Goal: Find specific page/section: Find specific page/section

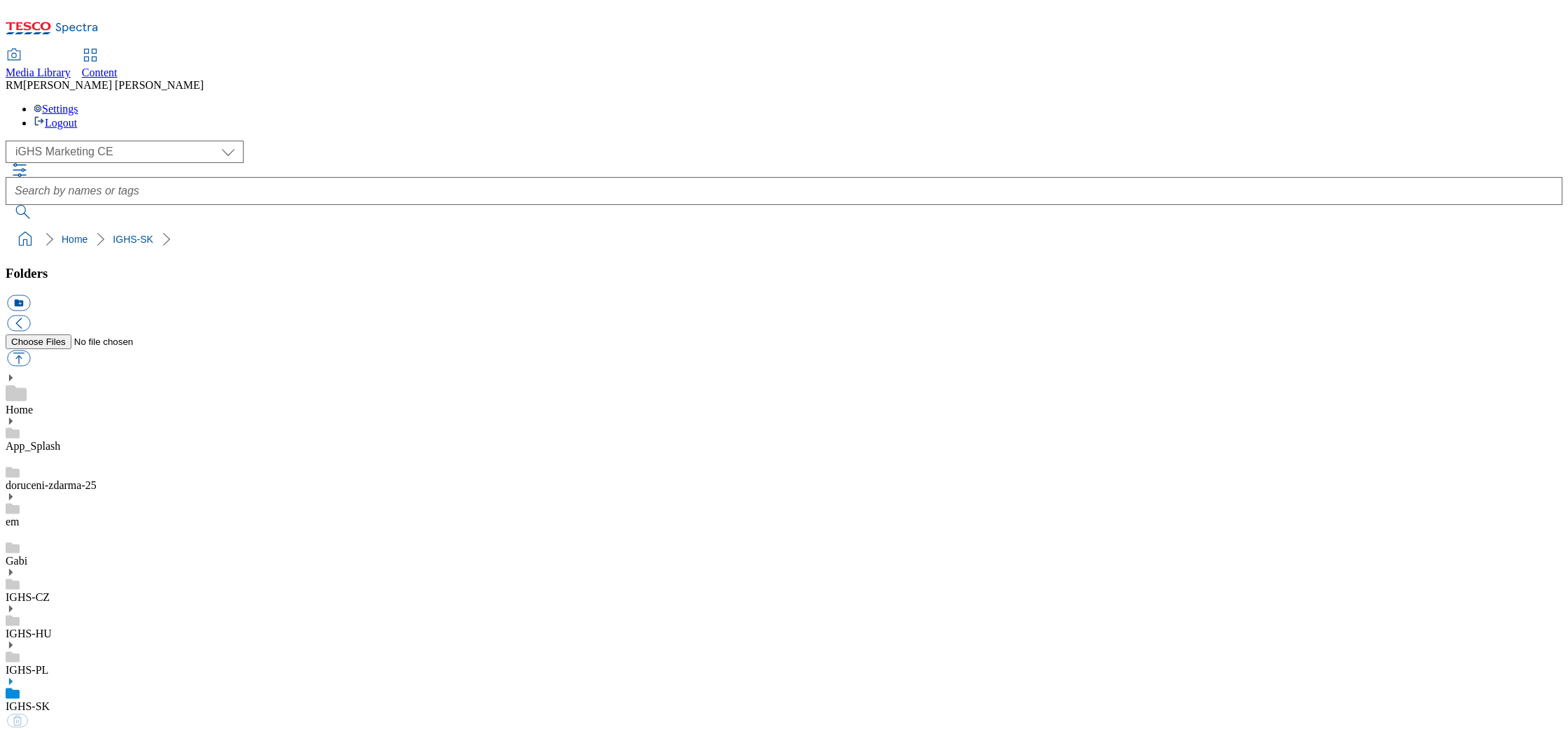
select select "flare-ighs-ce-mktg"
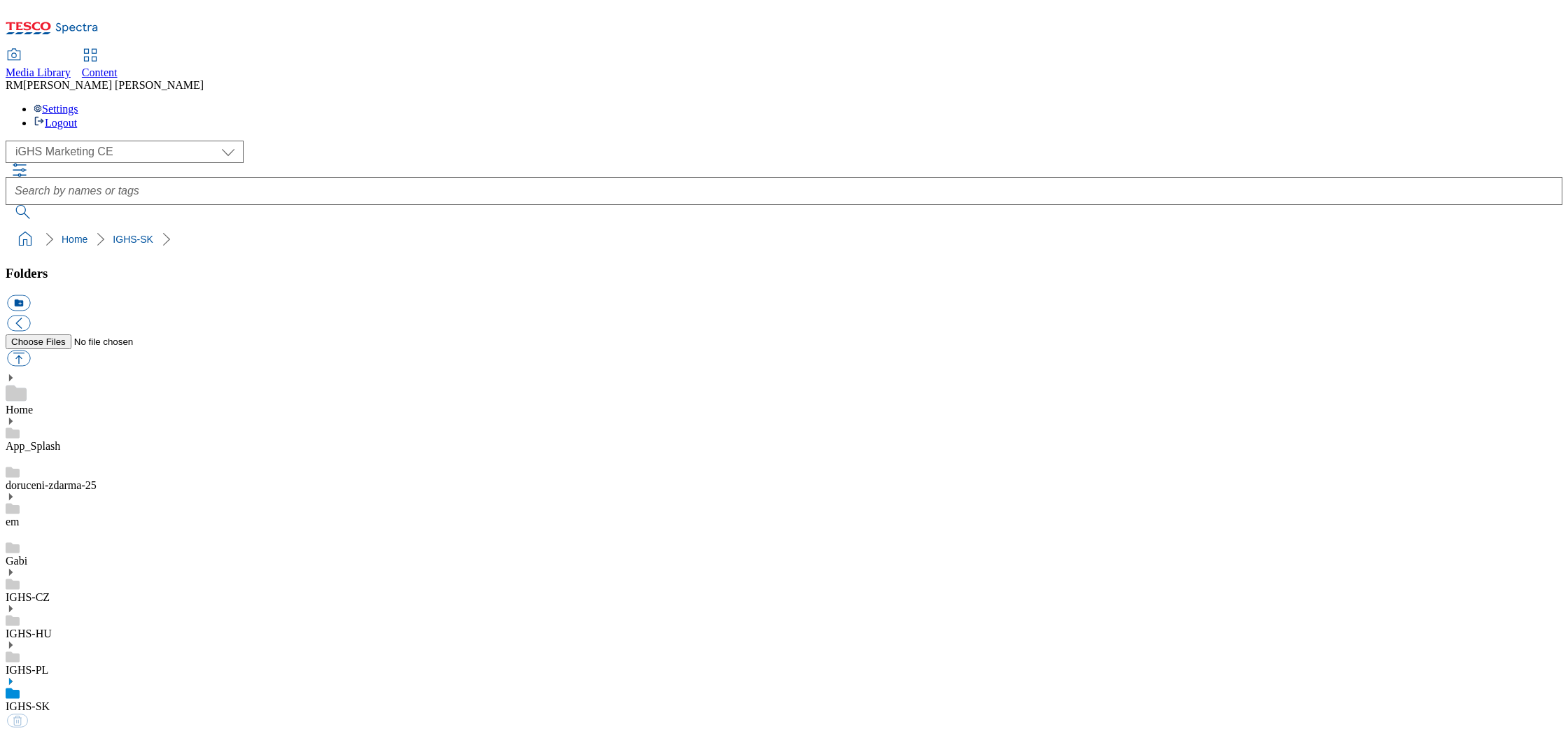
select select "flare-ighs-ce-mktg"
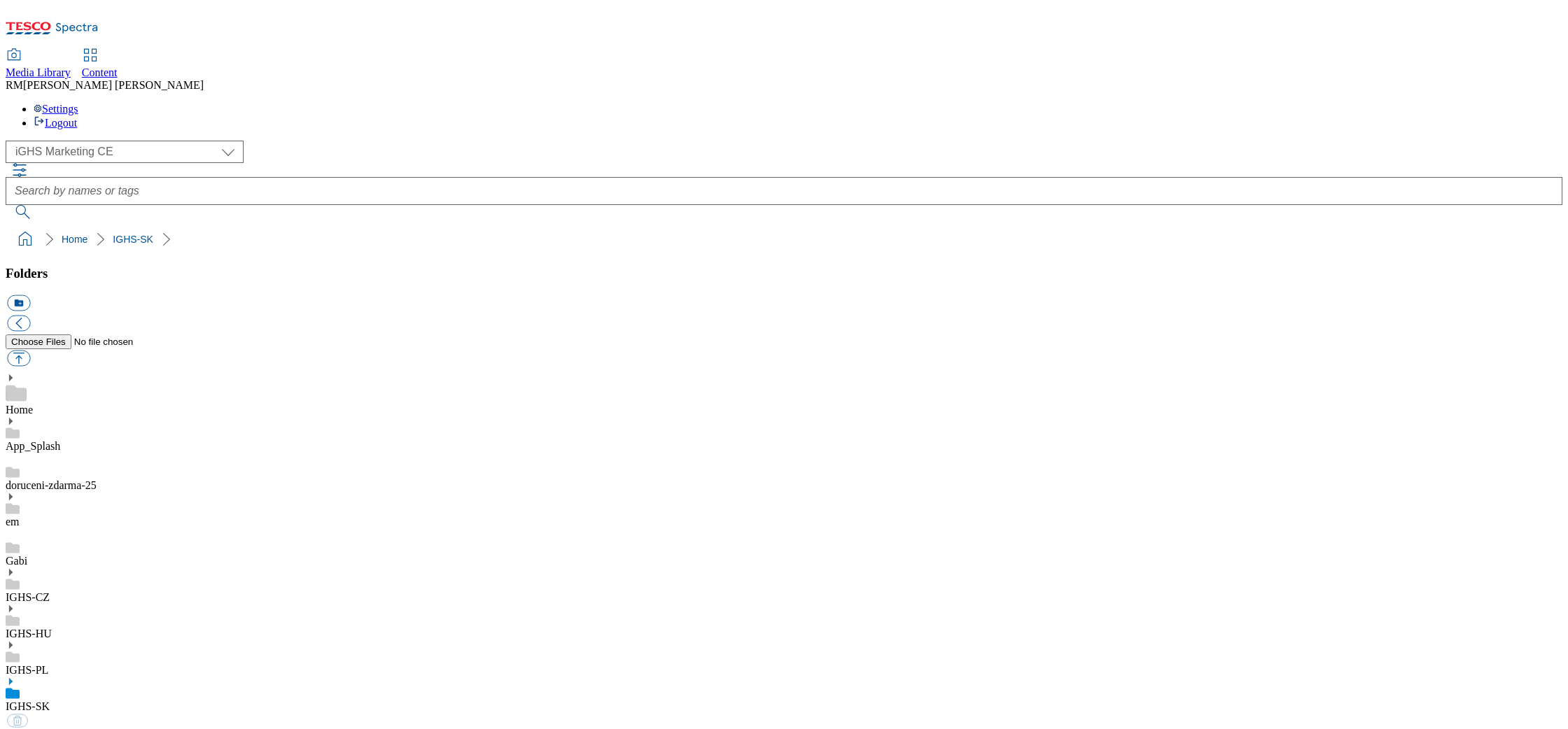
select select "flare-ighs-ce-mktg"
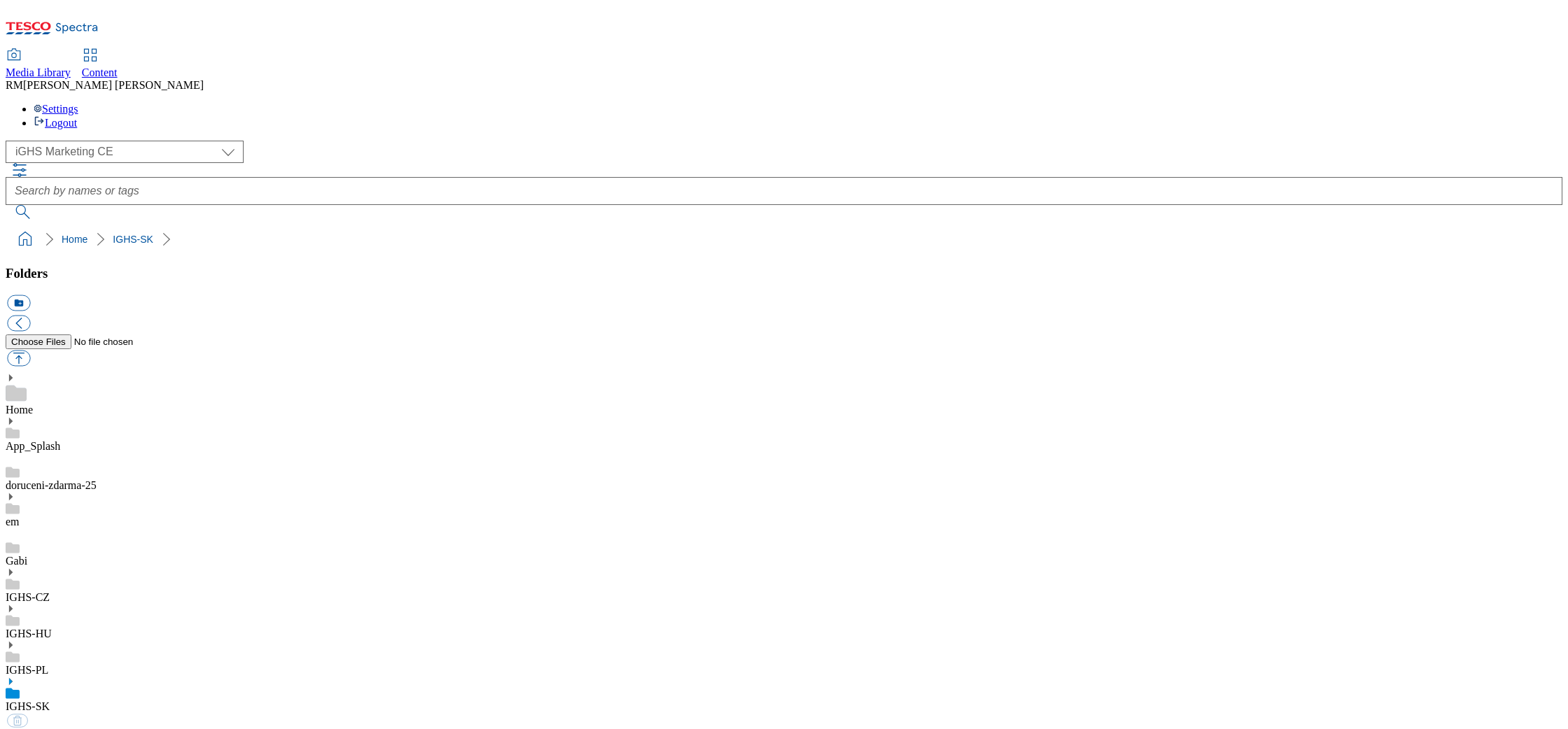
select select "flare-ighs-ce-mktg"
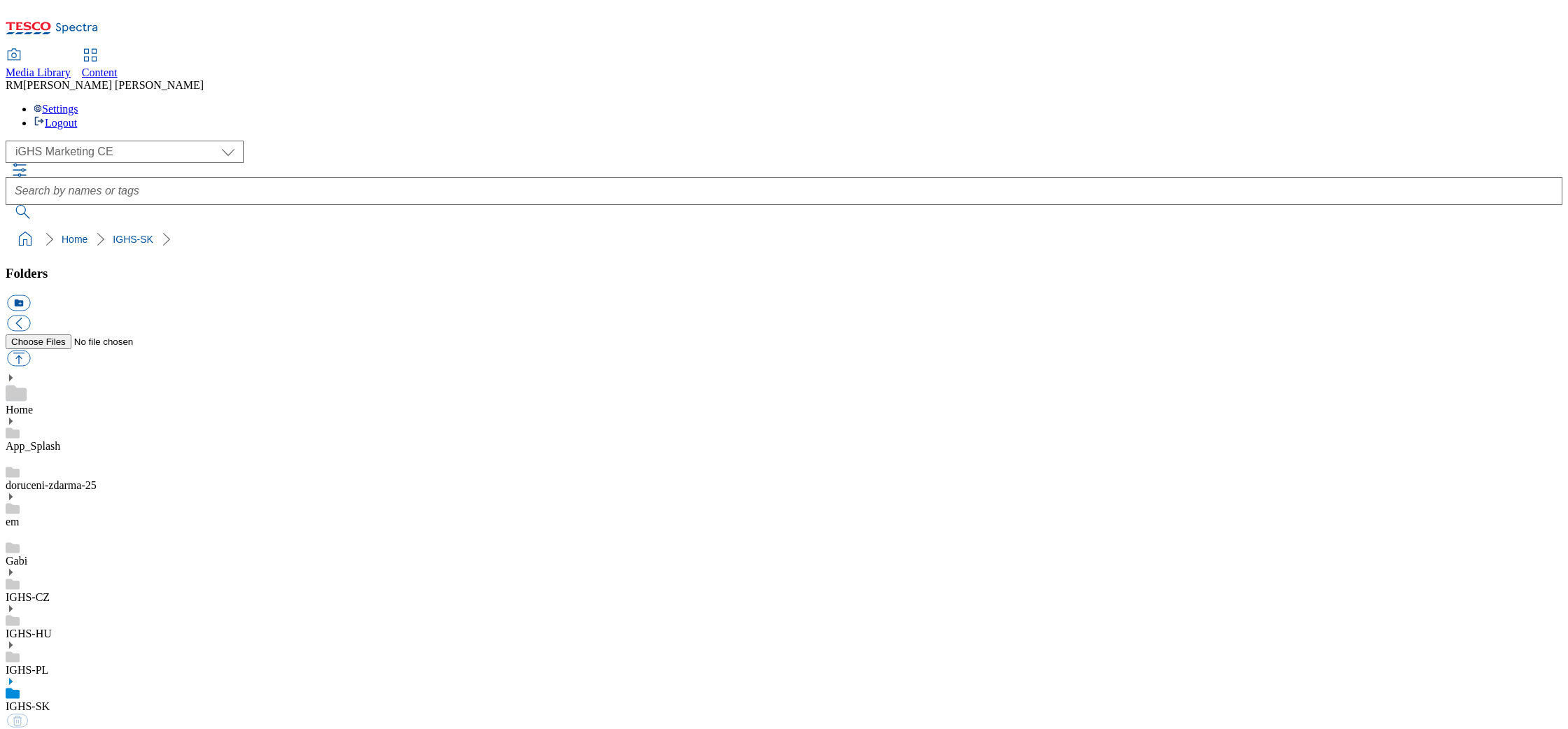
select select "flare-ighs-ce-mktg"
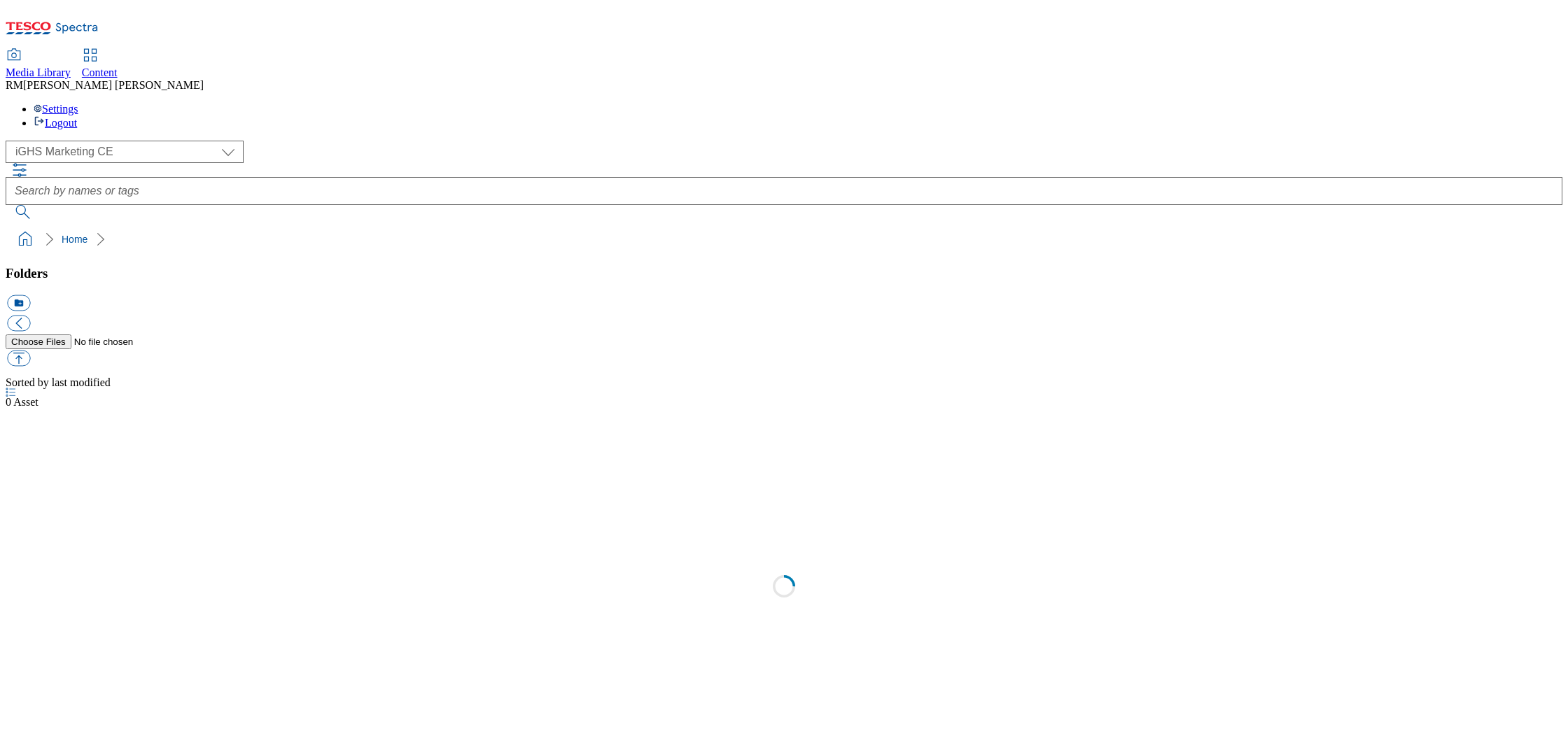
select select "flare-ighs-ce-mktg"
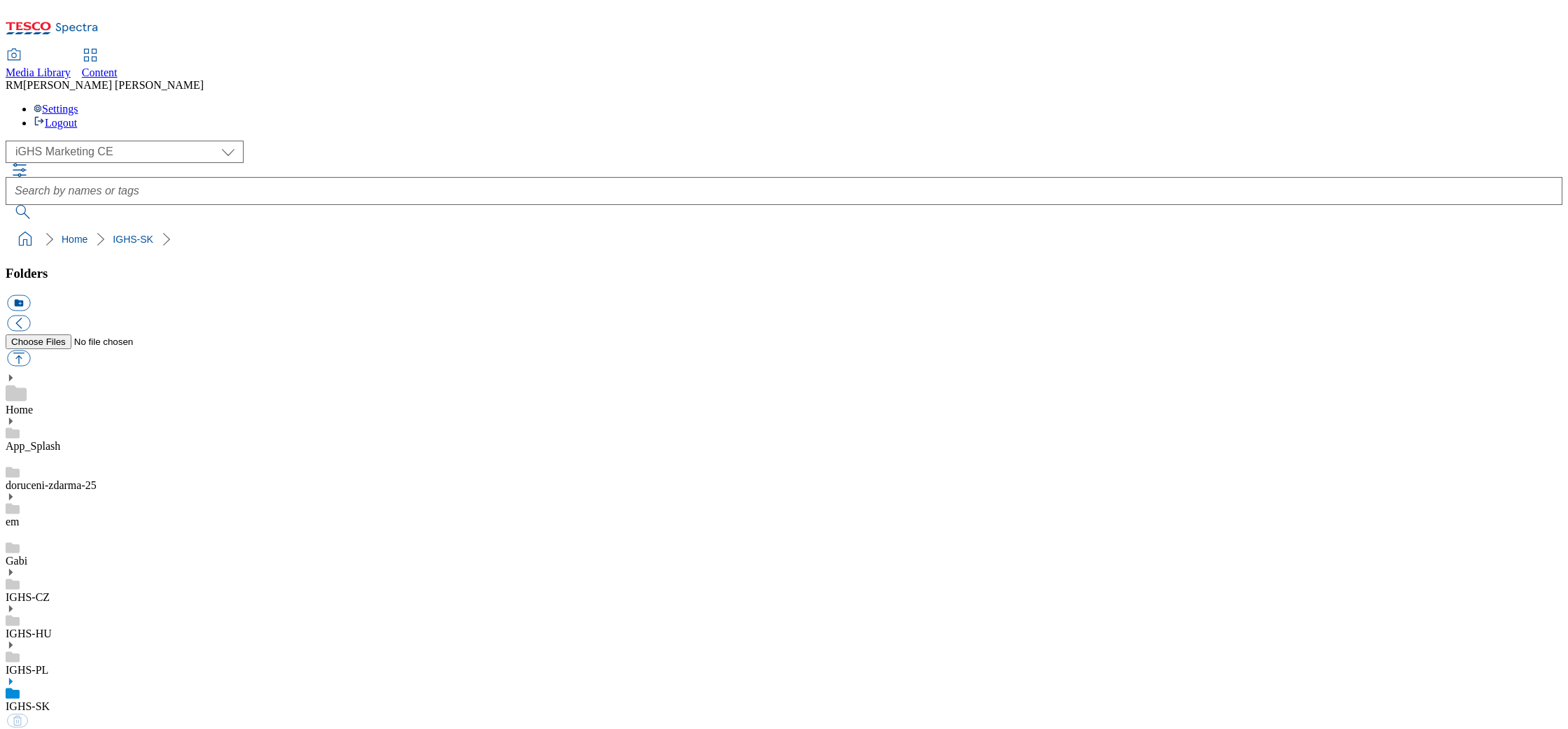
select select "flare-ighs-ce-mktg"
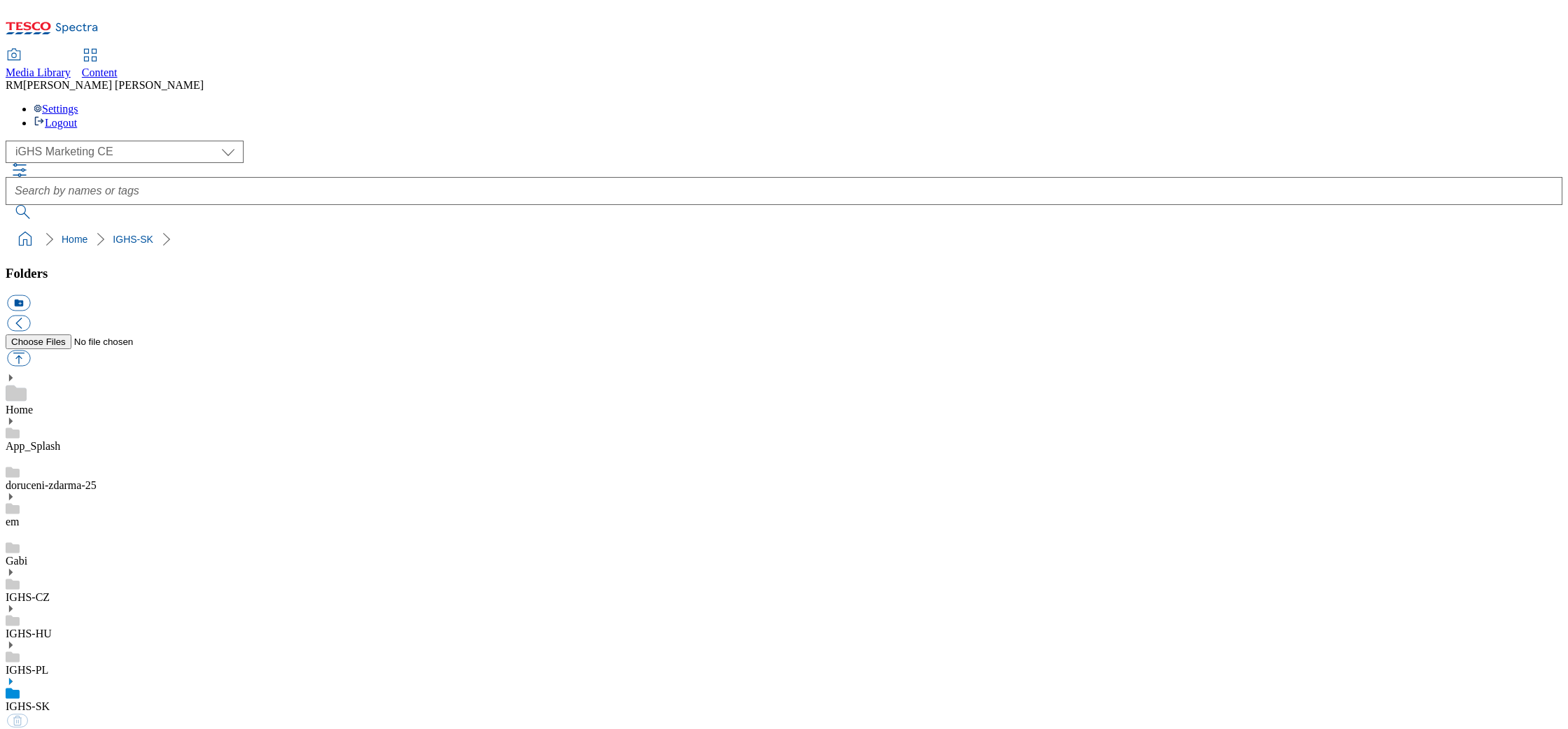
select select "flare-ighs-ce-mktg"
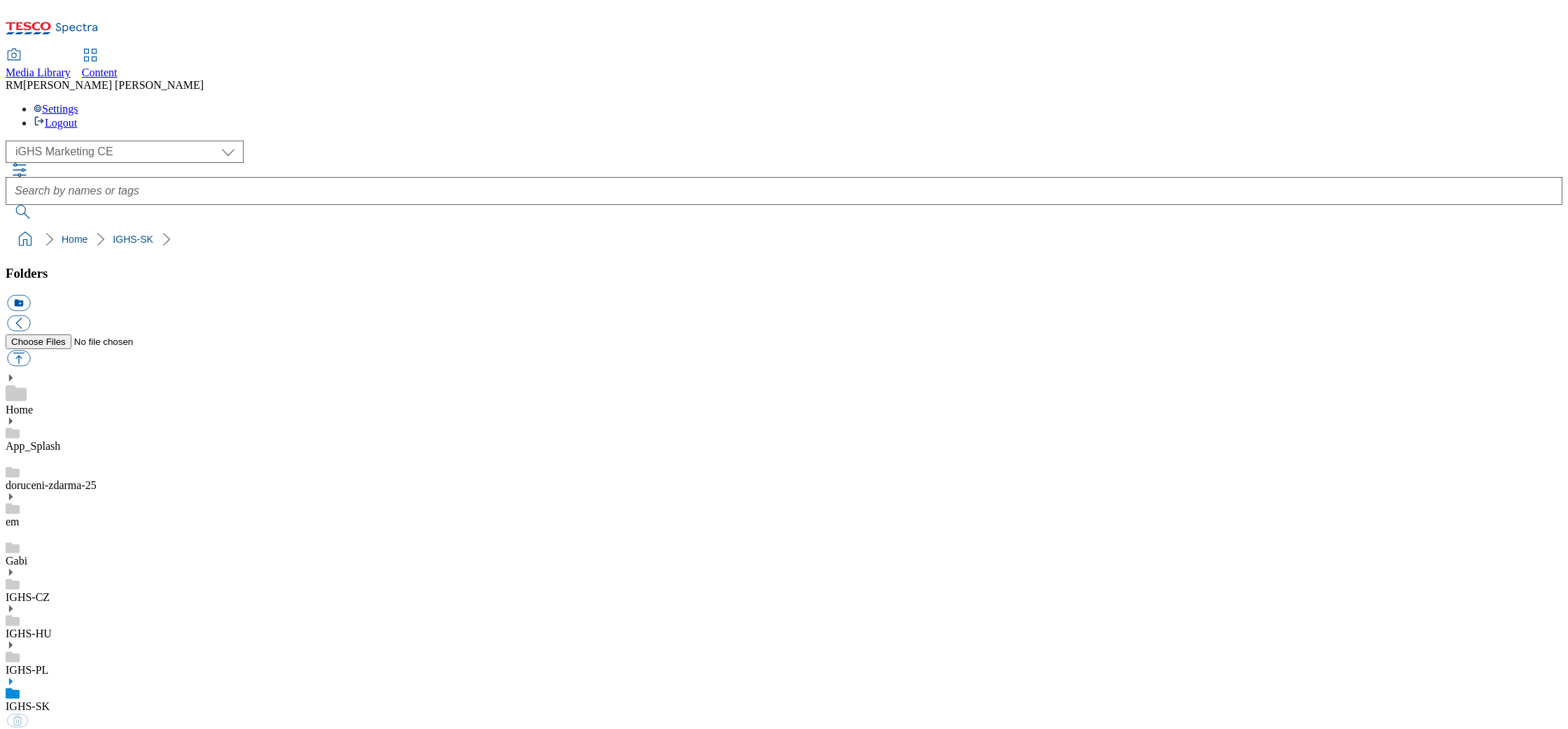
select select "flare-ighs-ce-mktg"
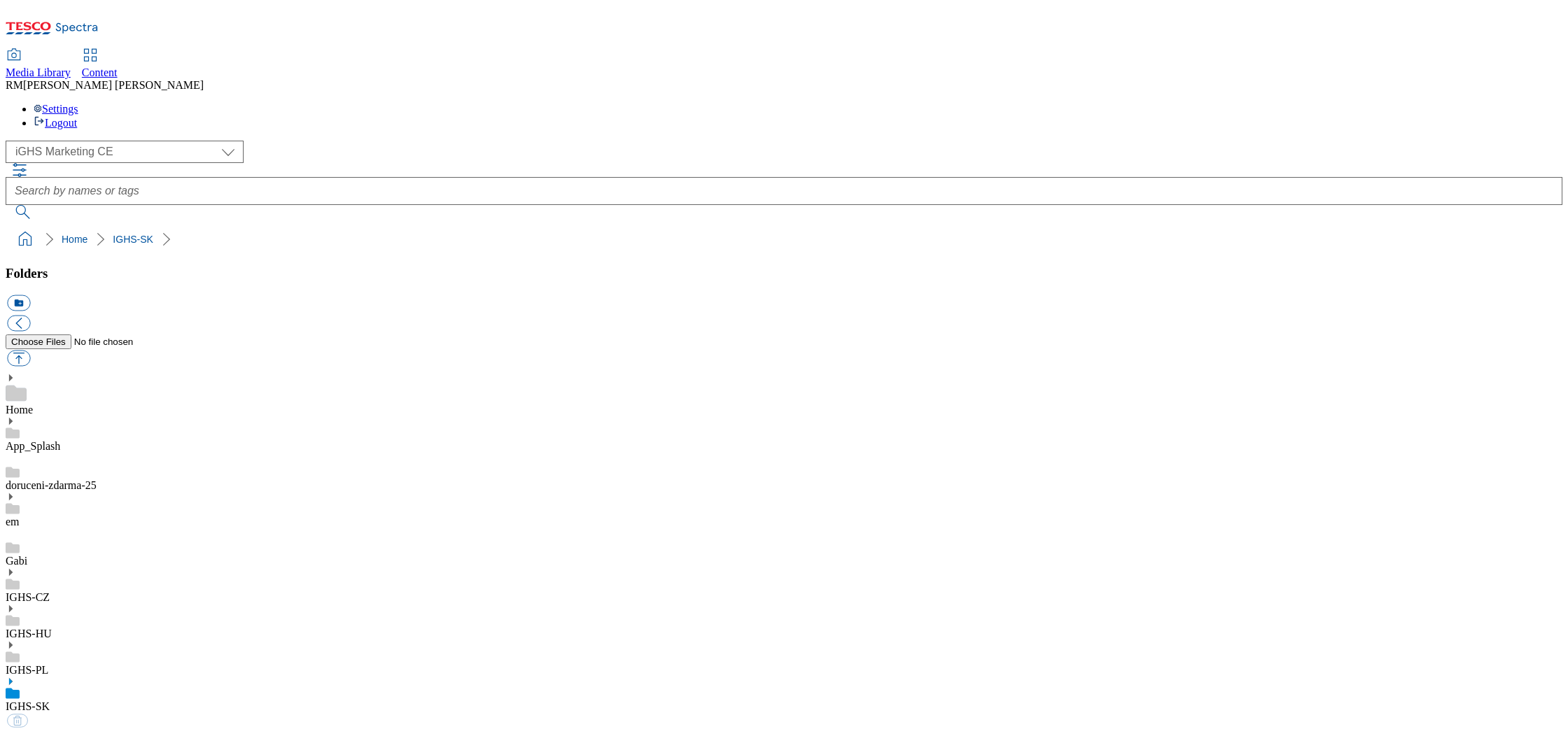
select select "flare-ighs-ce-mktg"
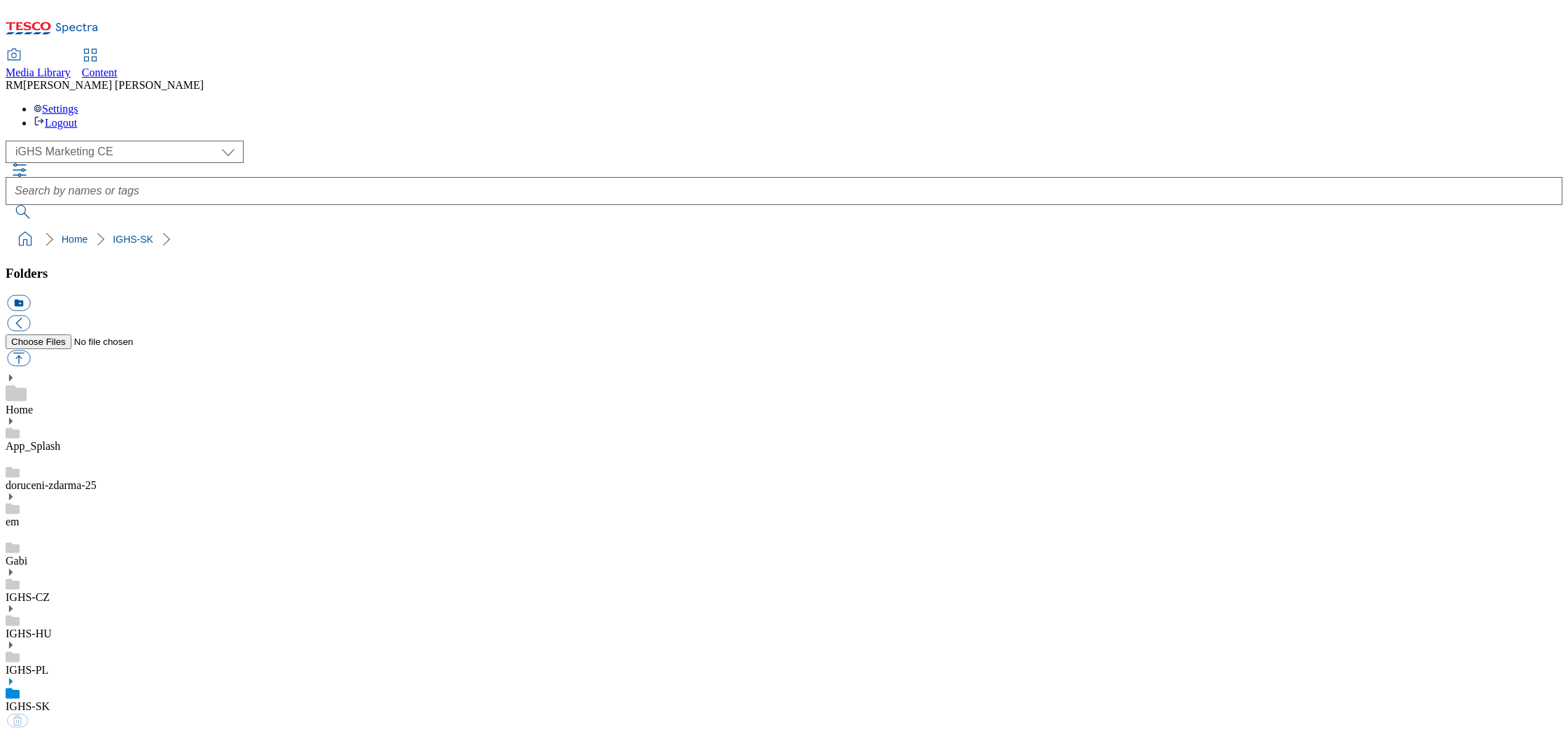
select select "flare-ighs-ce-mktg"
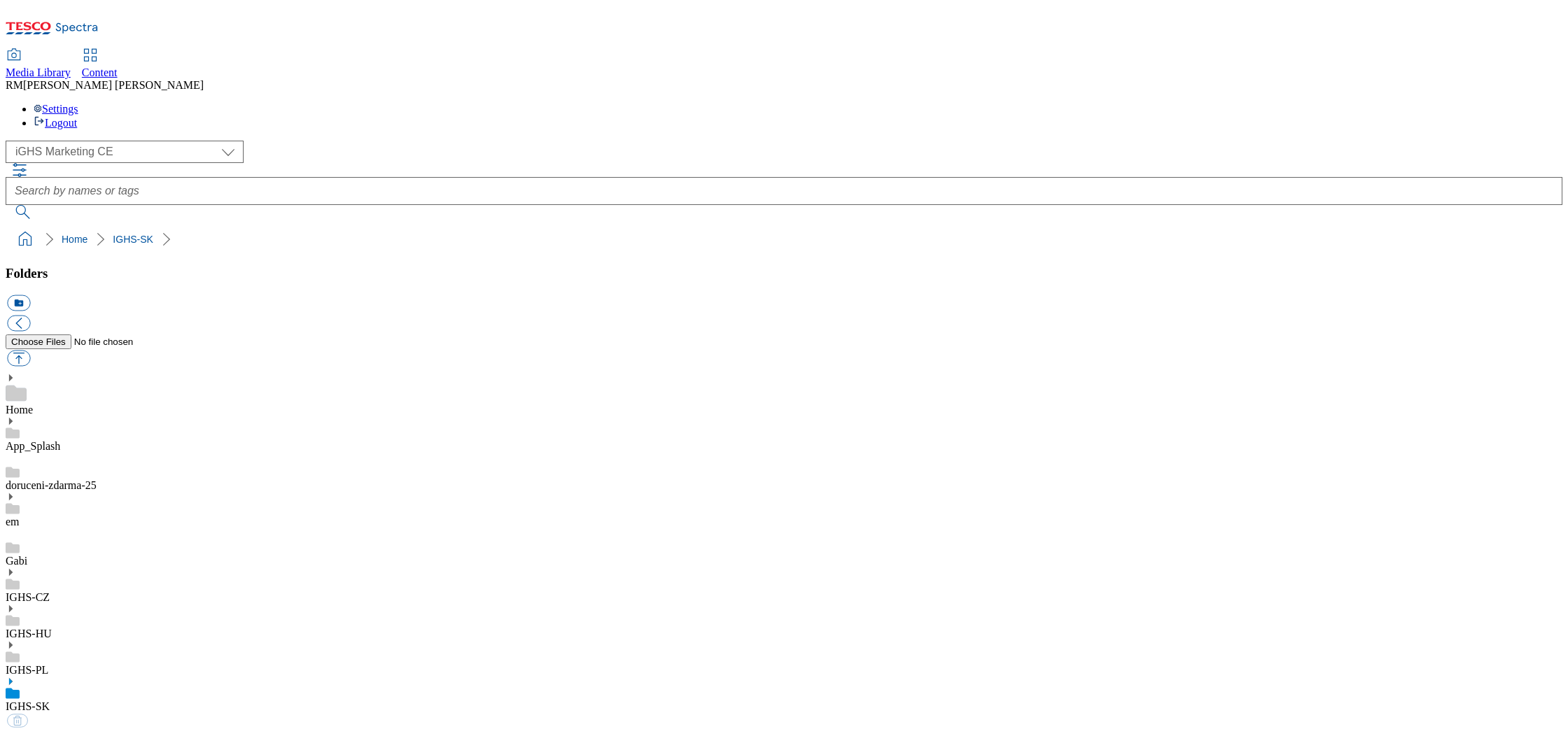
select select "flare-ighs-ce-mktg"
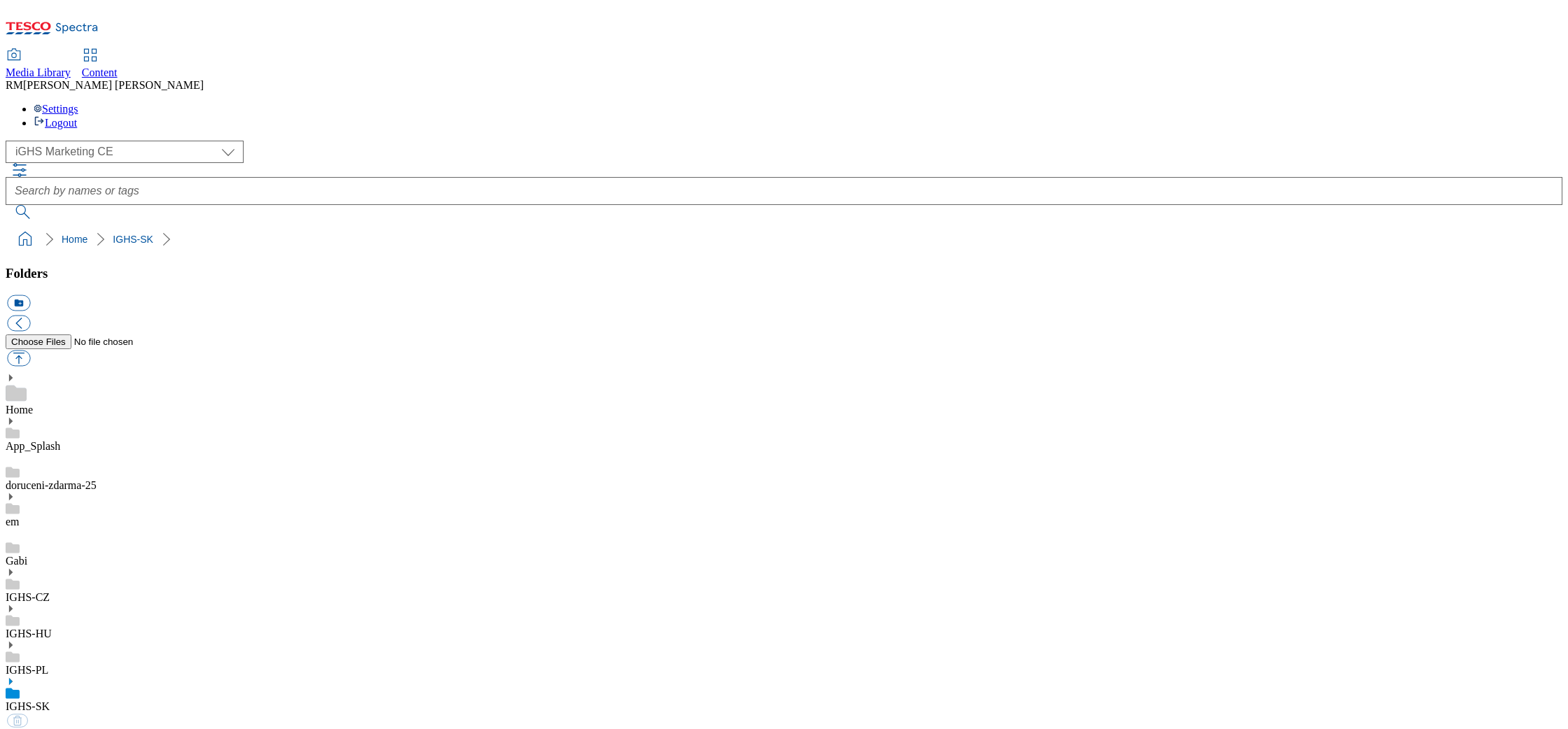
select select "flare-ighs-ce-mktg"
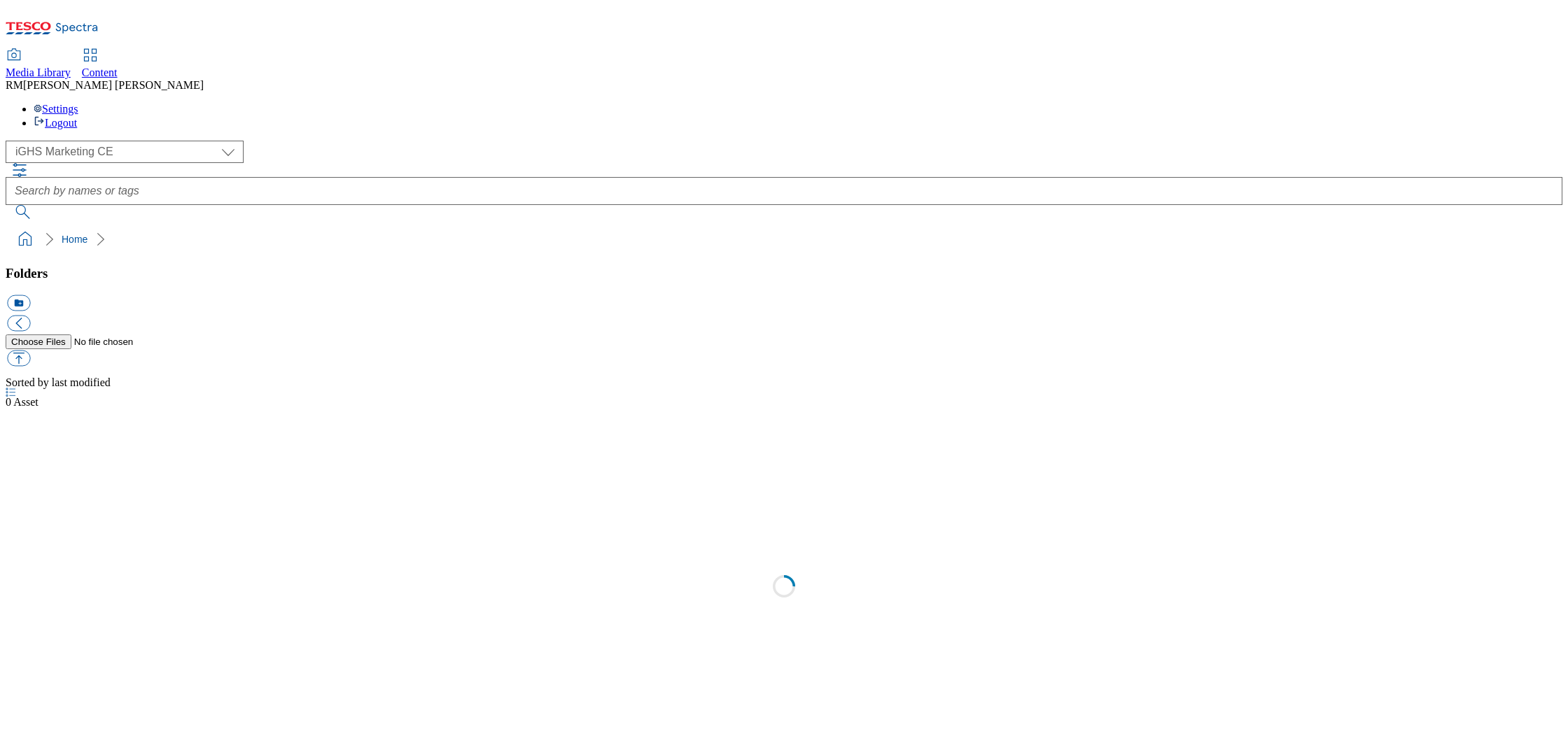
select select "flare-ighs-ce-mktg"
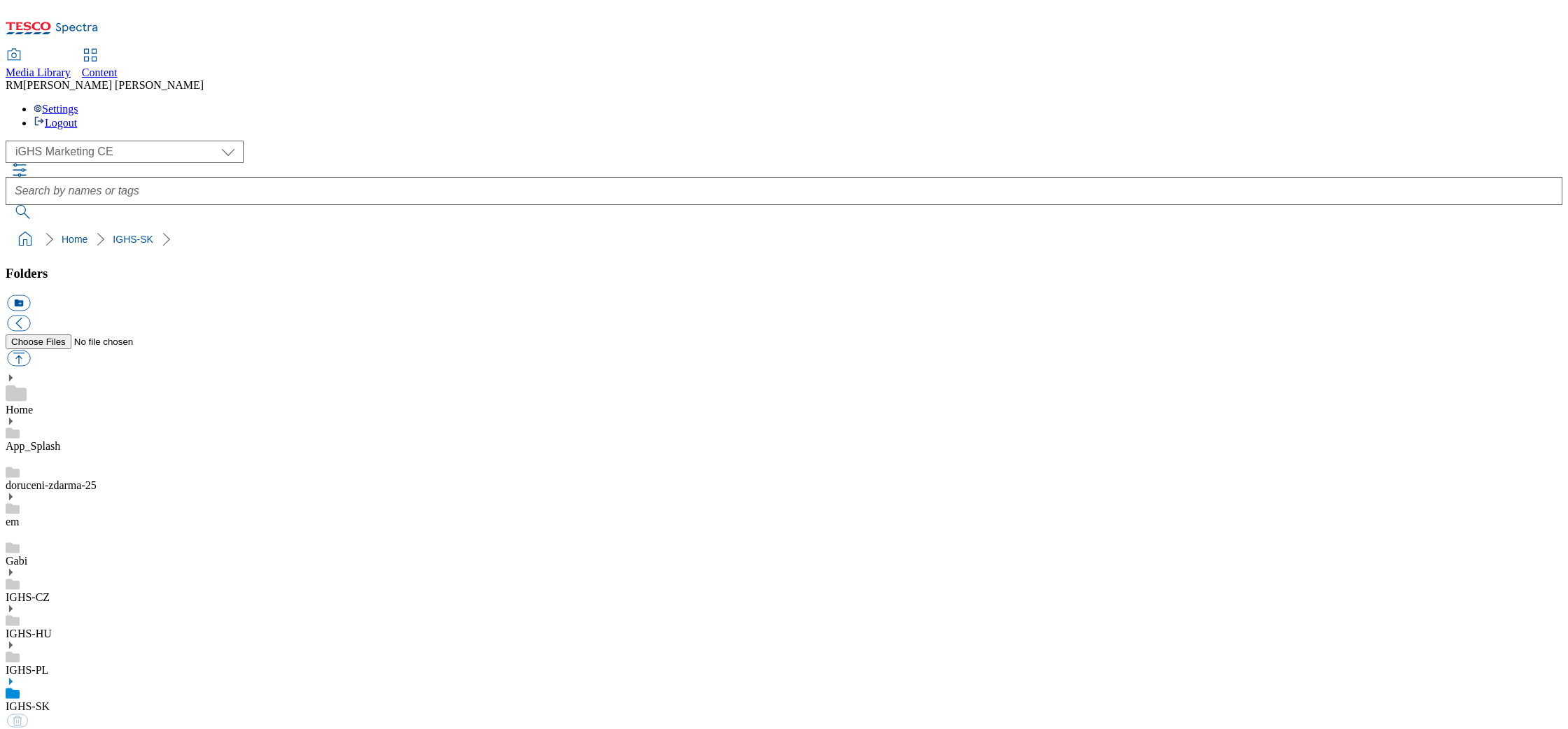
select select "flare-ighs-ce-mktg"
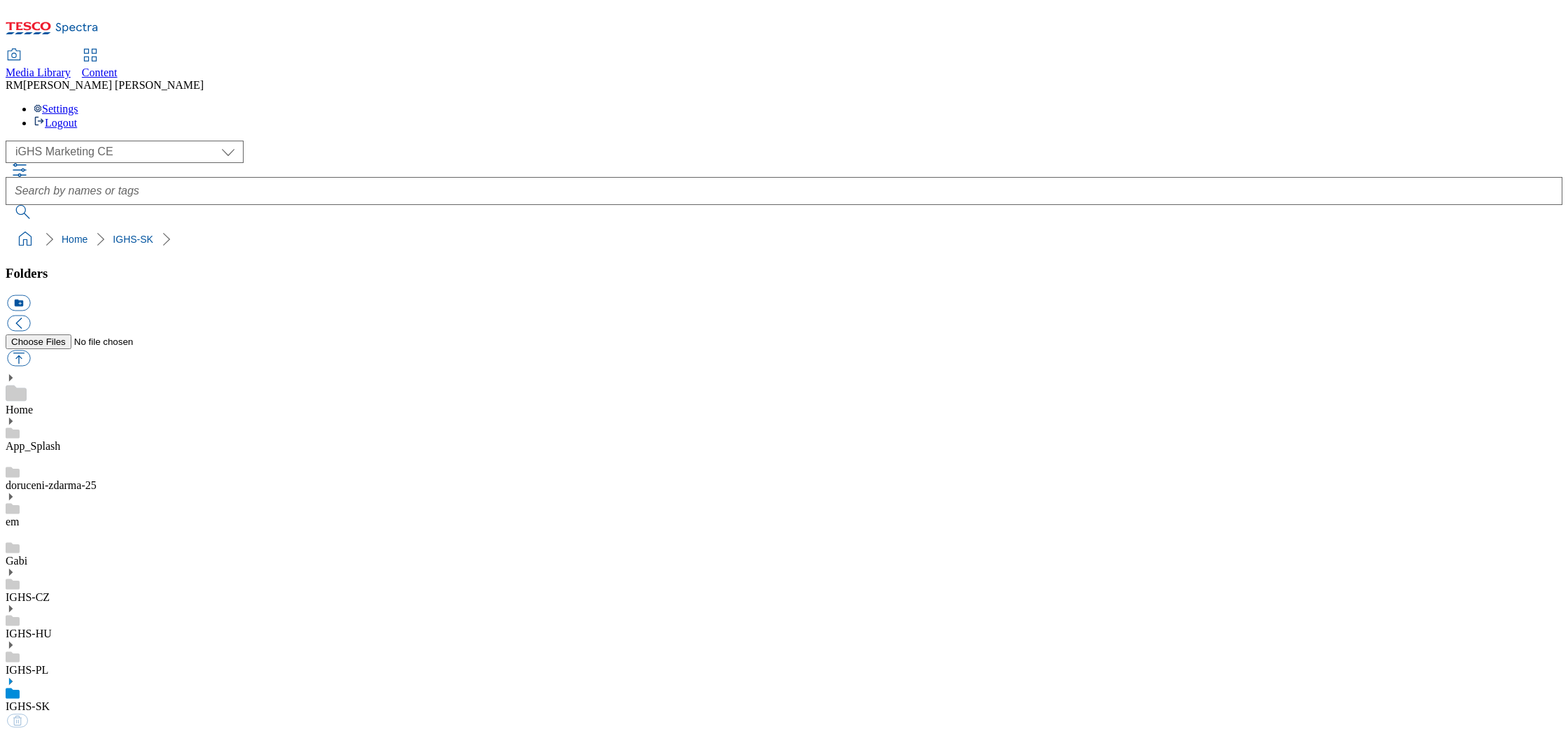
select select "flare-ighs-ce-mktg"
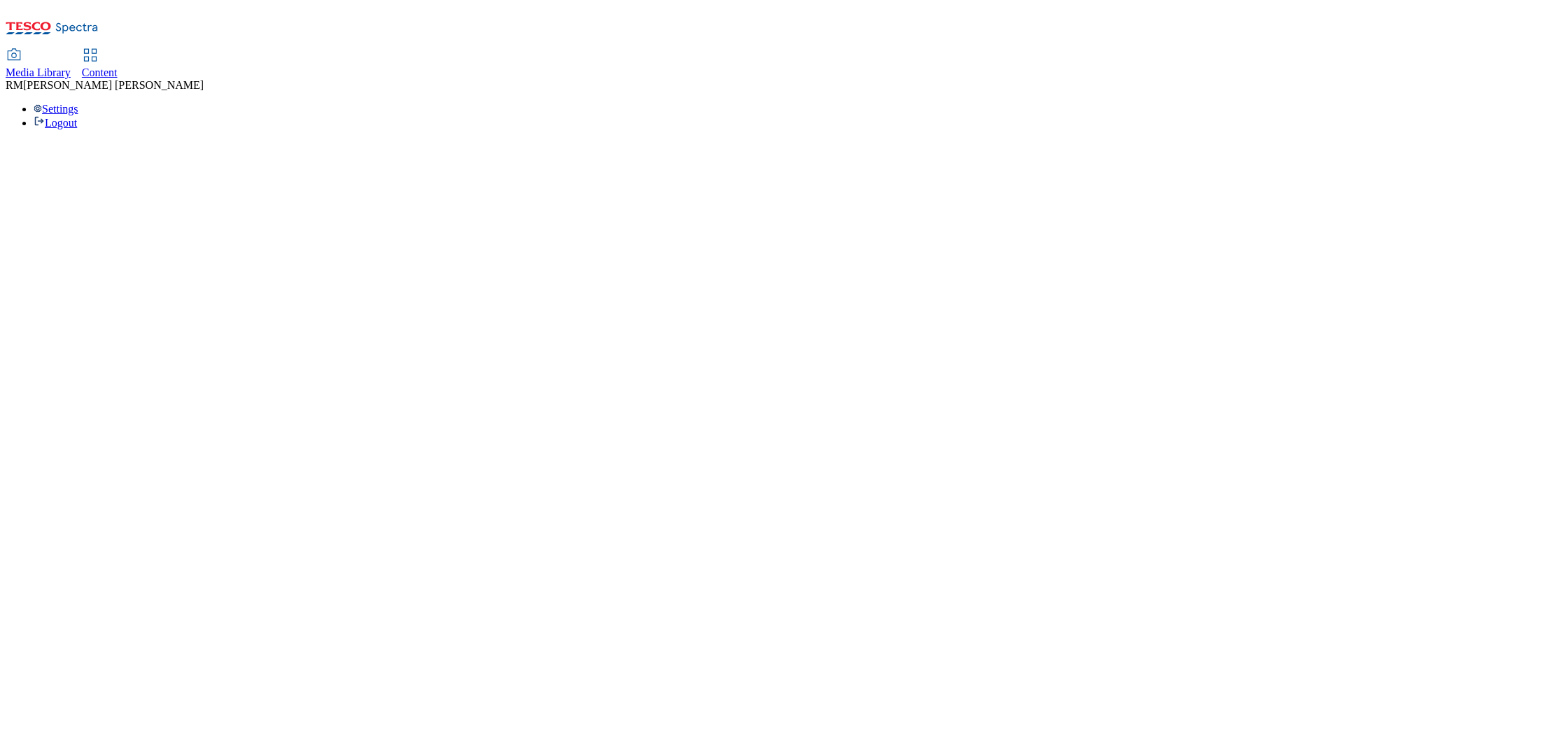
select select "flare-ighs-ce-mktg"
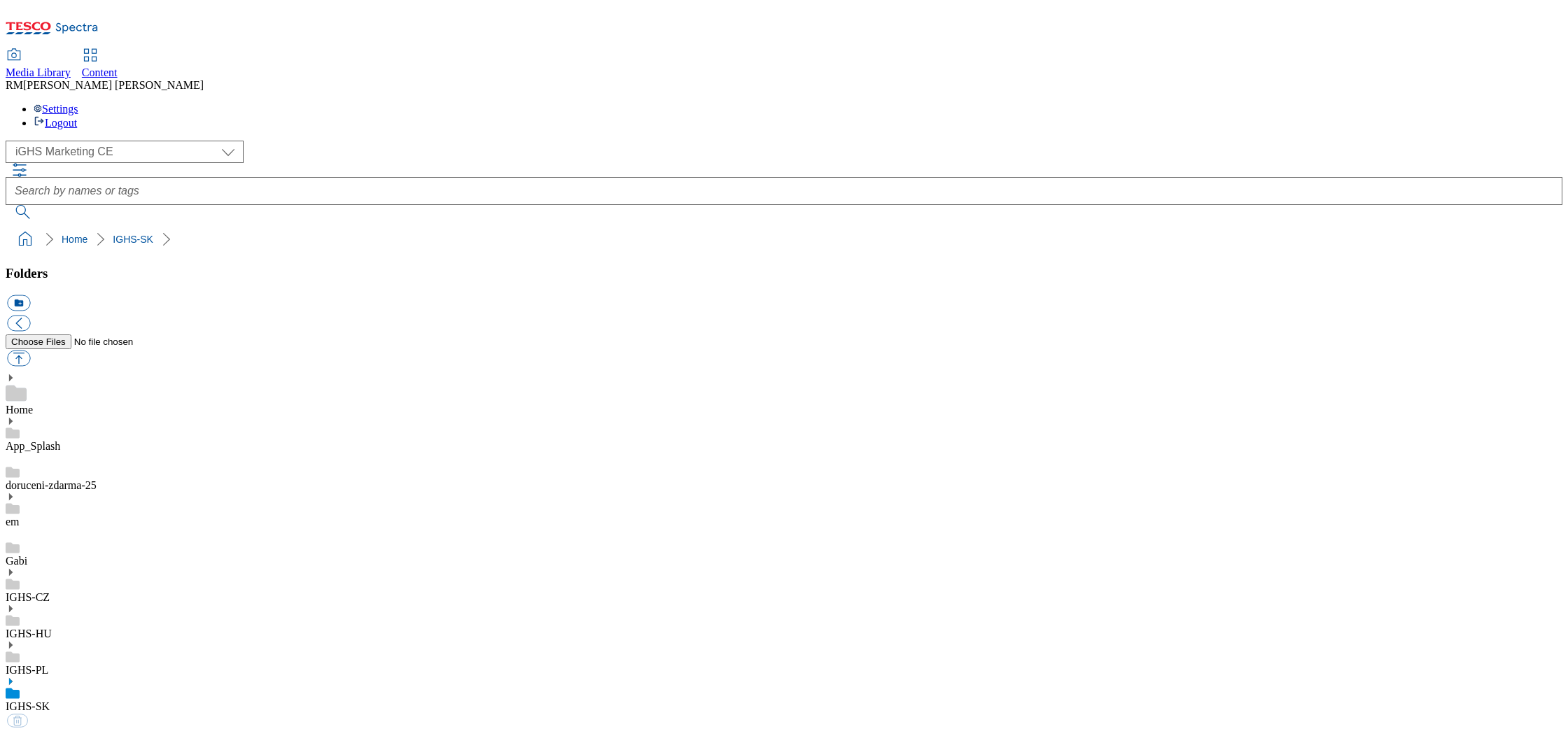
select select "flare-ighs-ce-mktg"
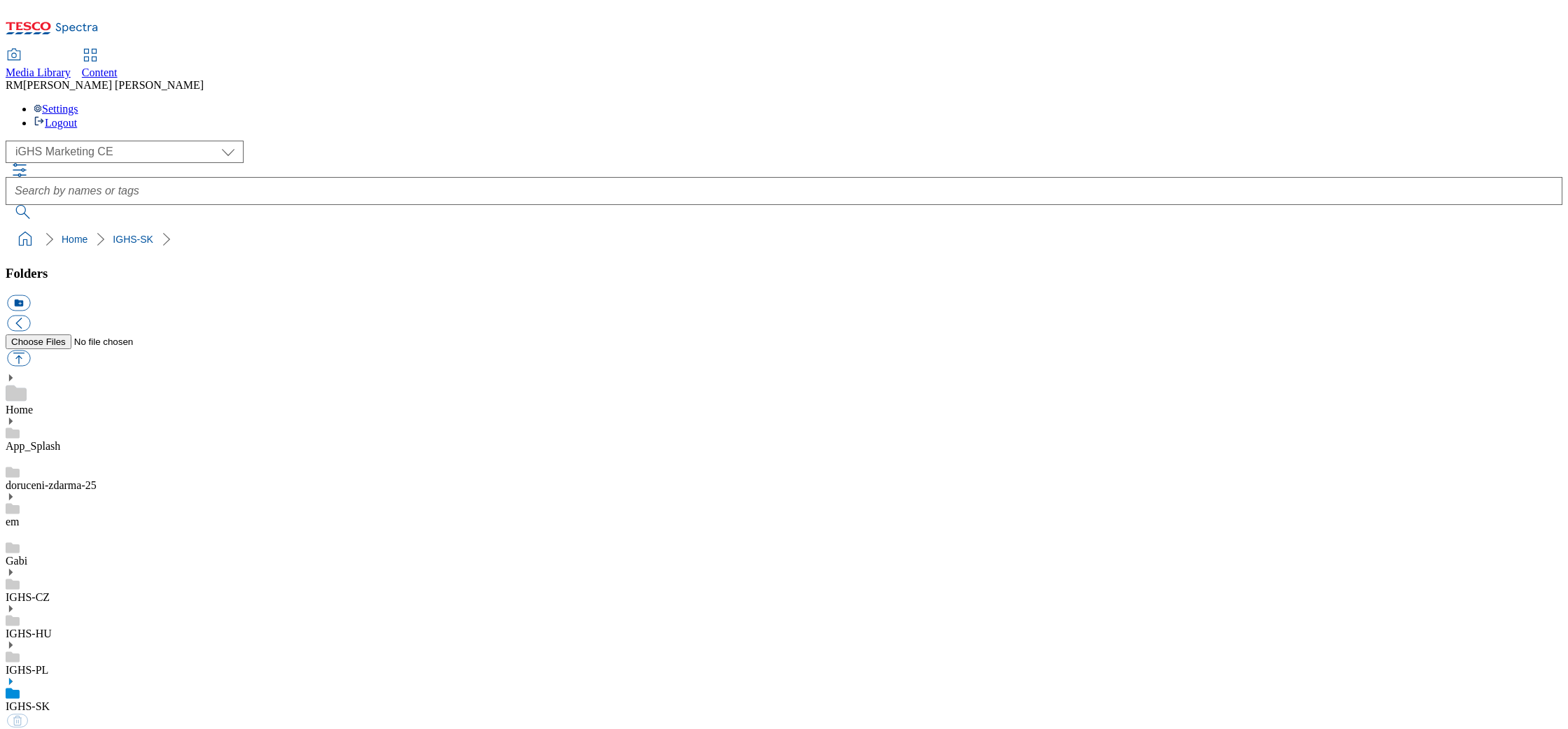
select select "flare-ighs-ce-mktg"
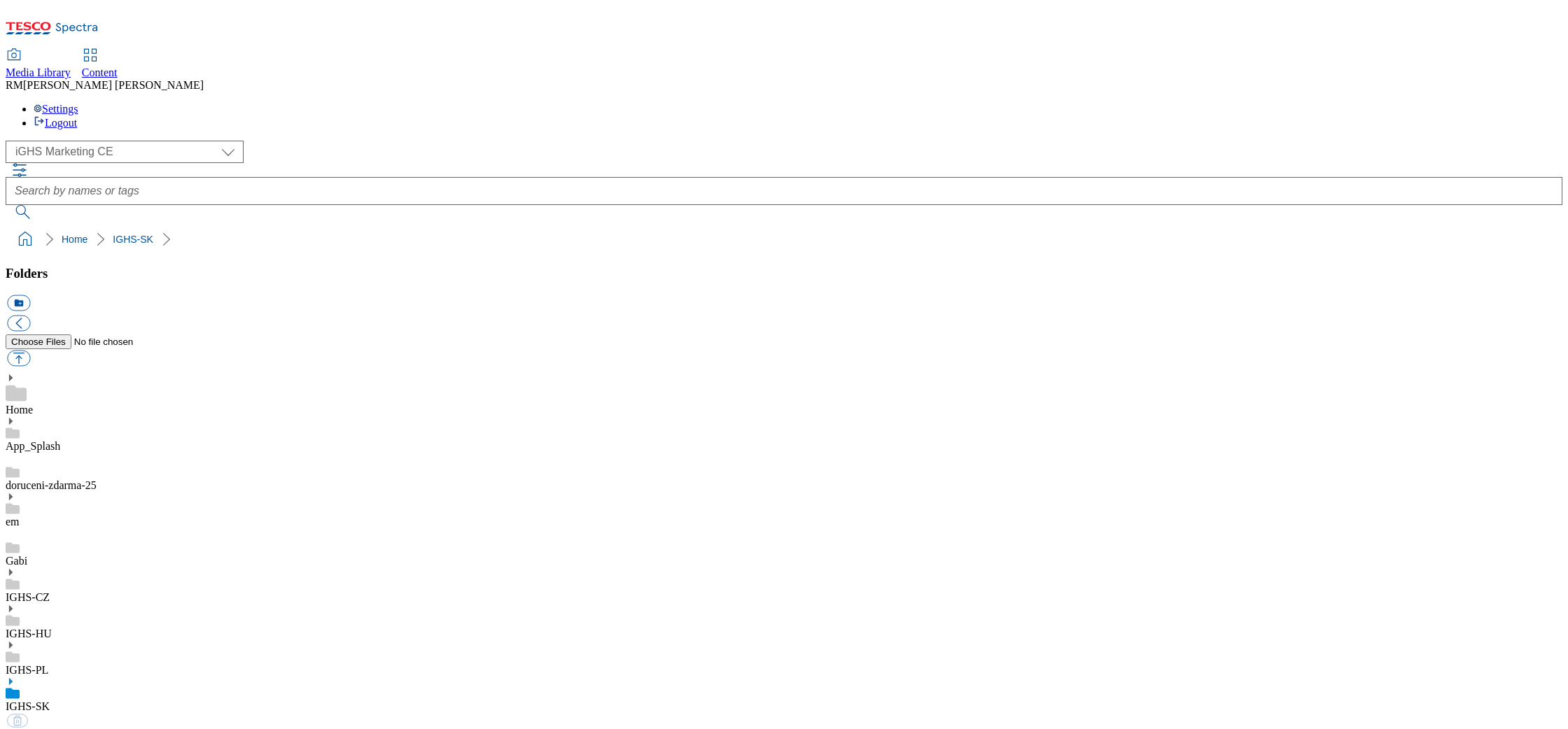
select select "flare-ighs-ce-mktg"
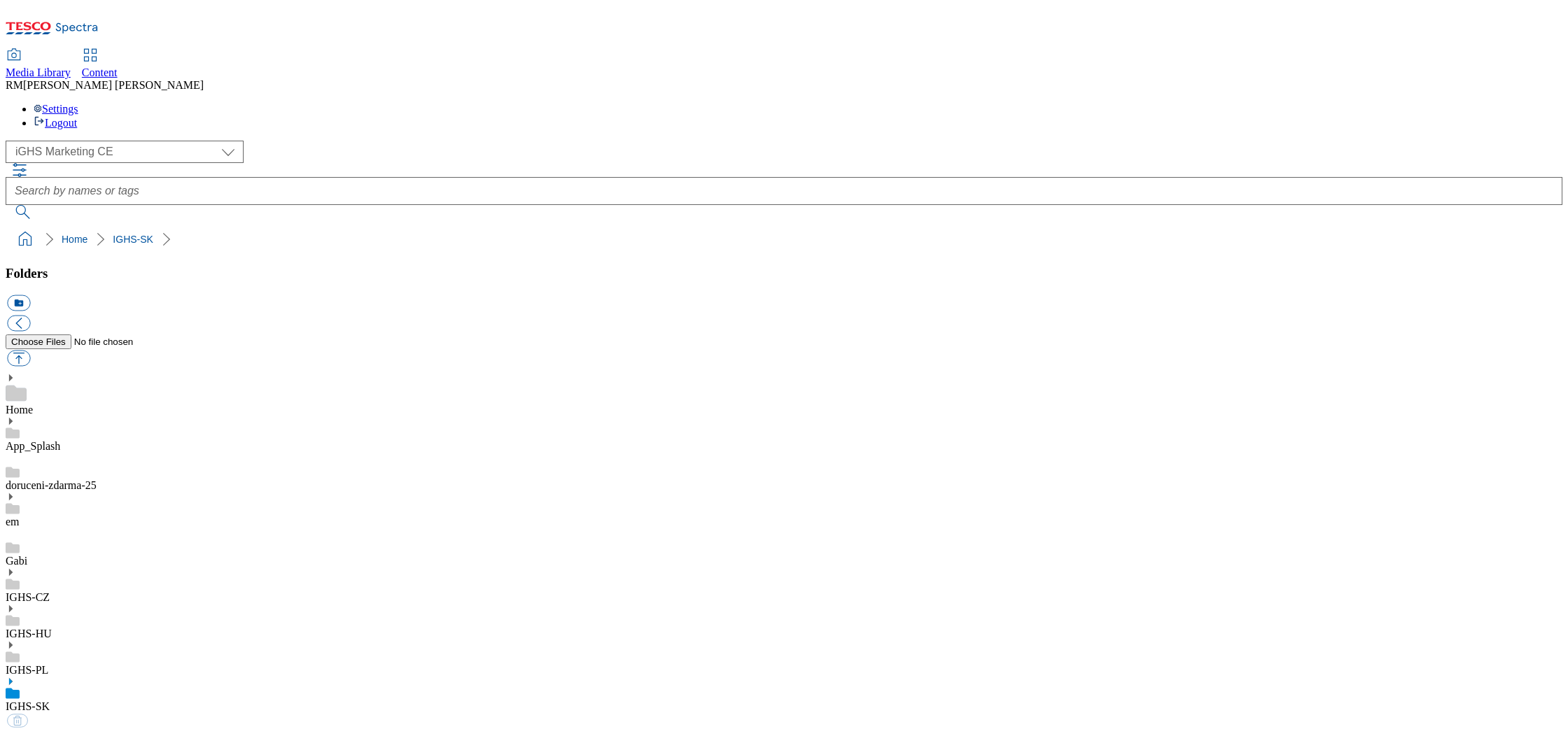
select select "flare-ighs-ce-mktg"
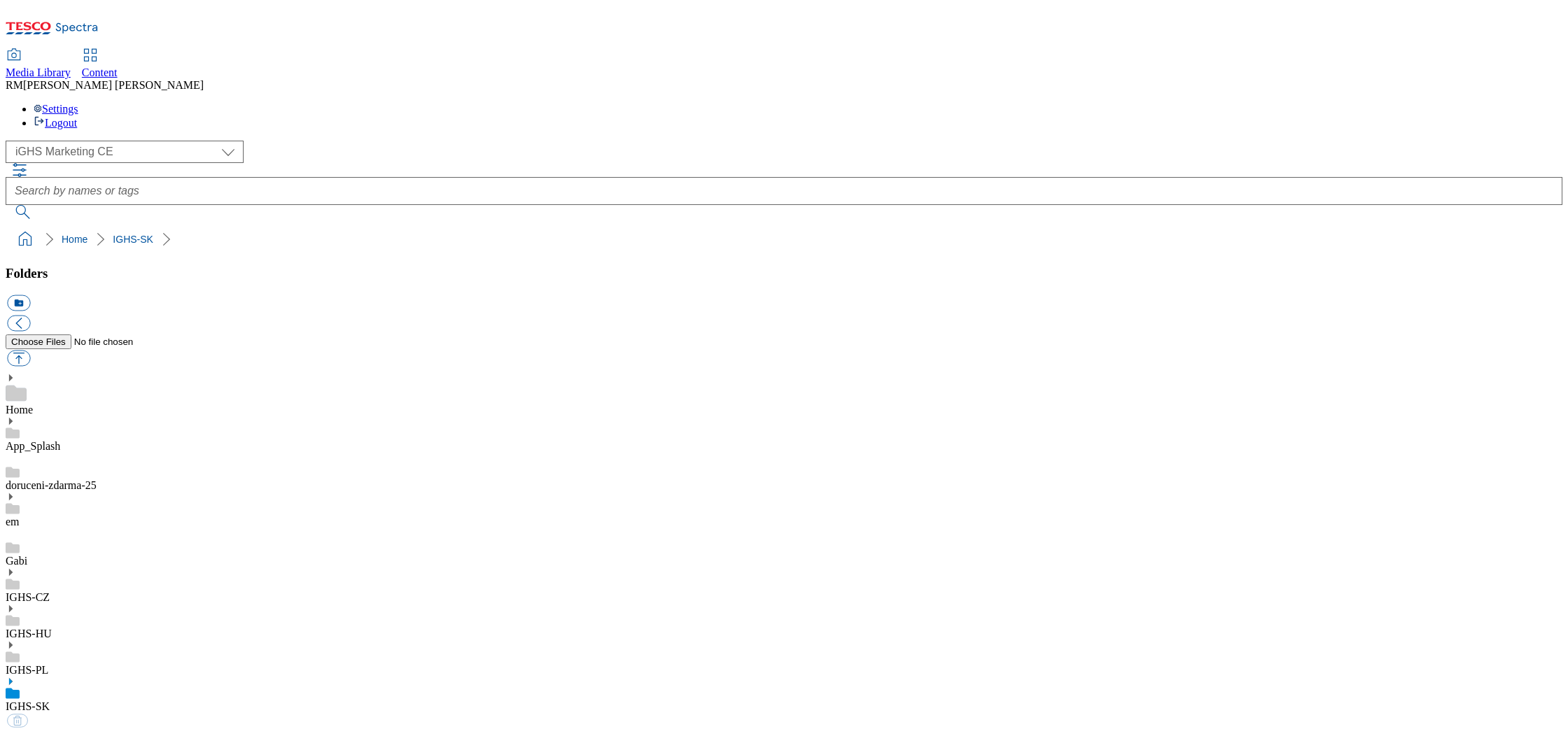
select select "flare-ighs-ce-mktg"
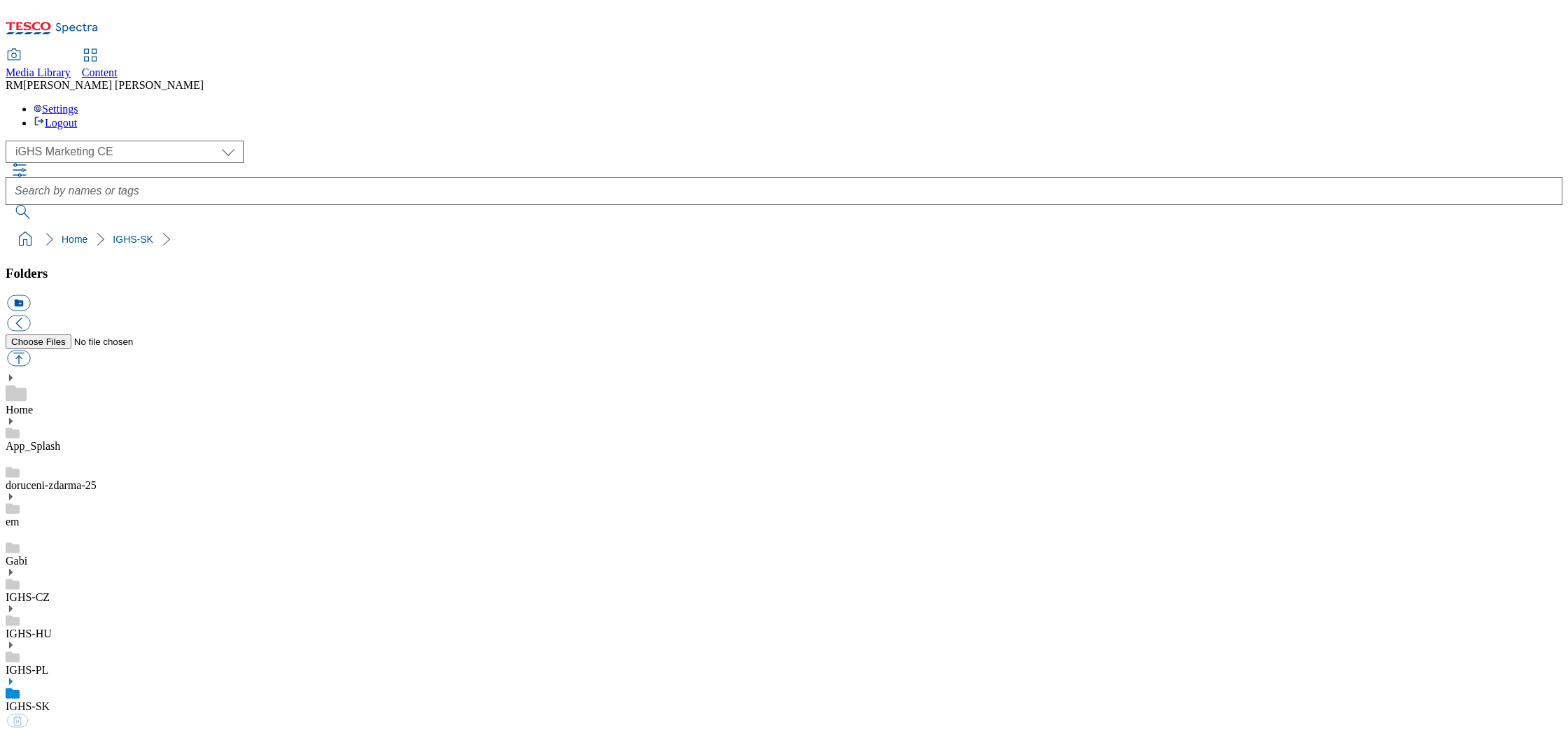
select select "flare-ighs-ce-mktg"
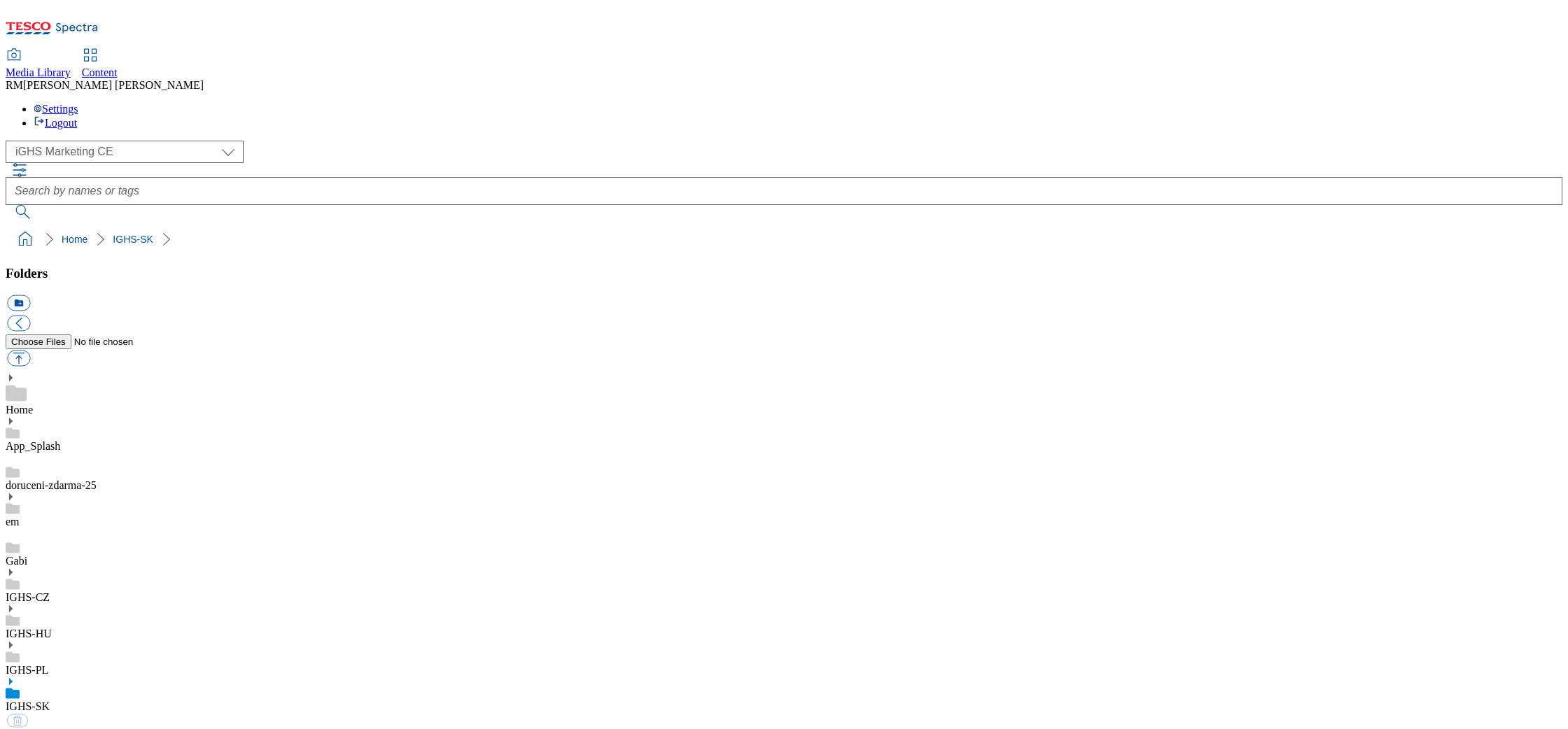
select select "flare-ighs-ce-mktg"
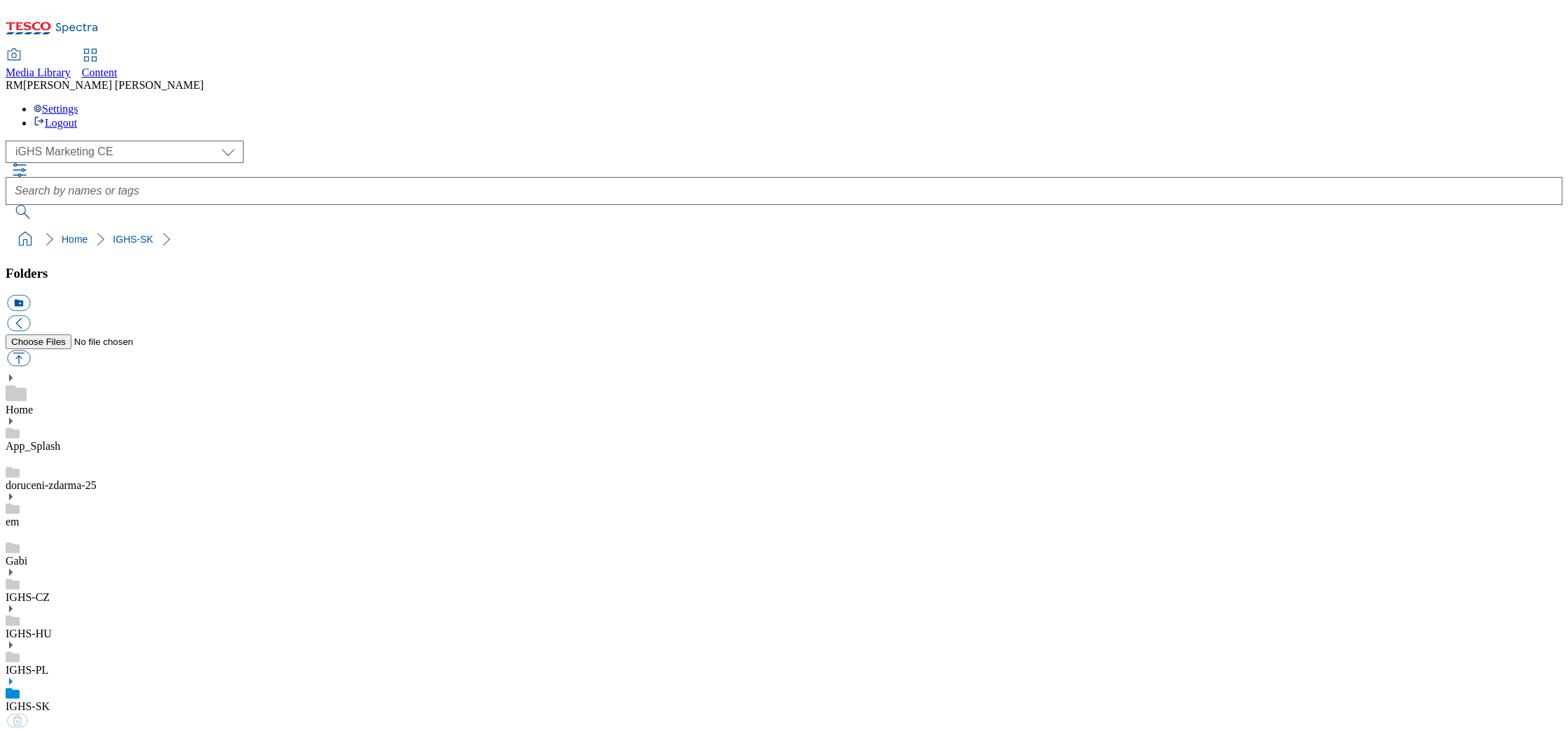
select select "flare-ighs-ce-mktg"
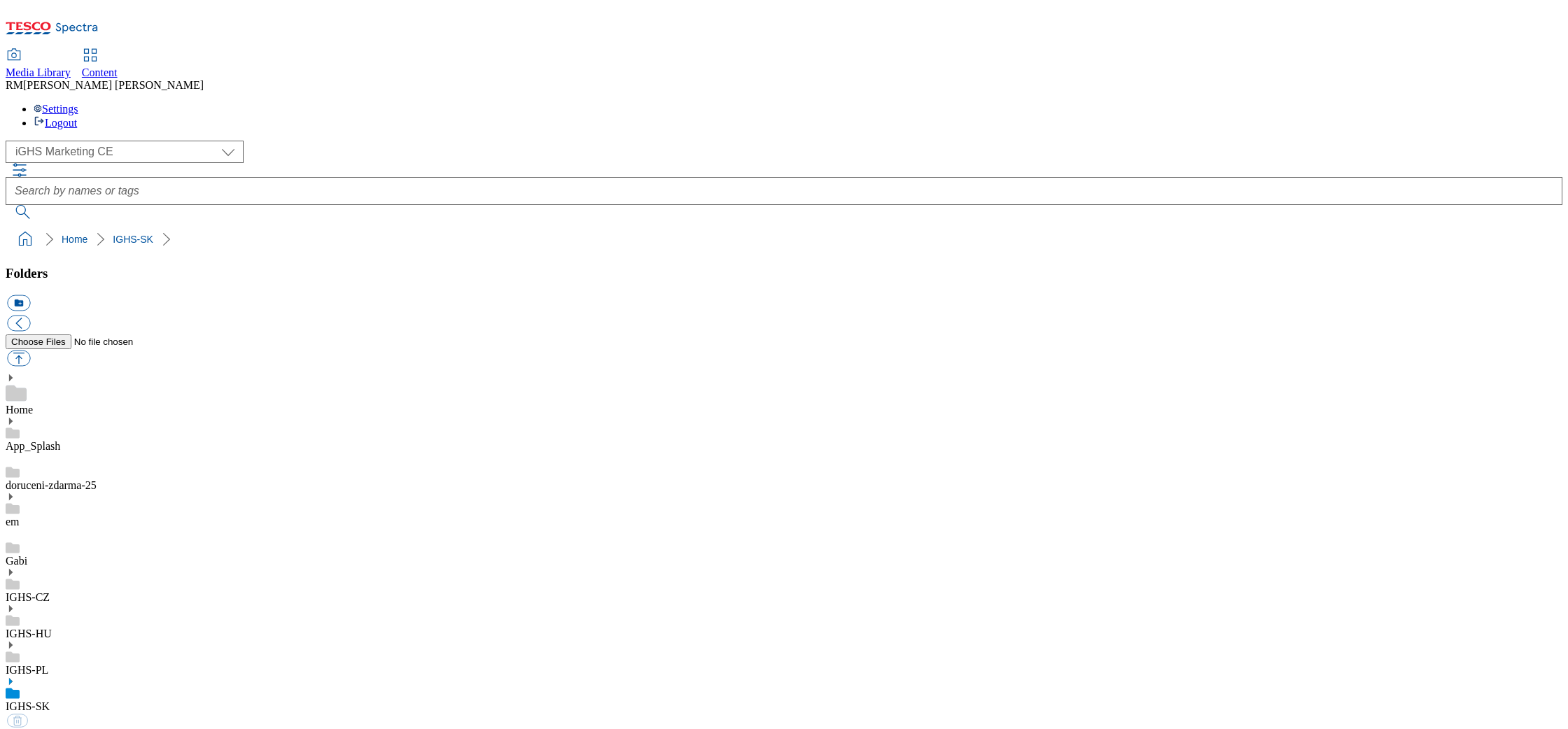
select select "flare-ighs-ce-mktg"
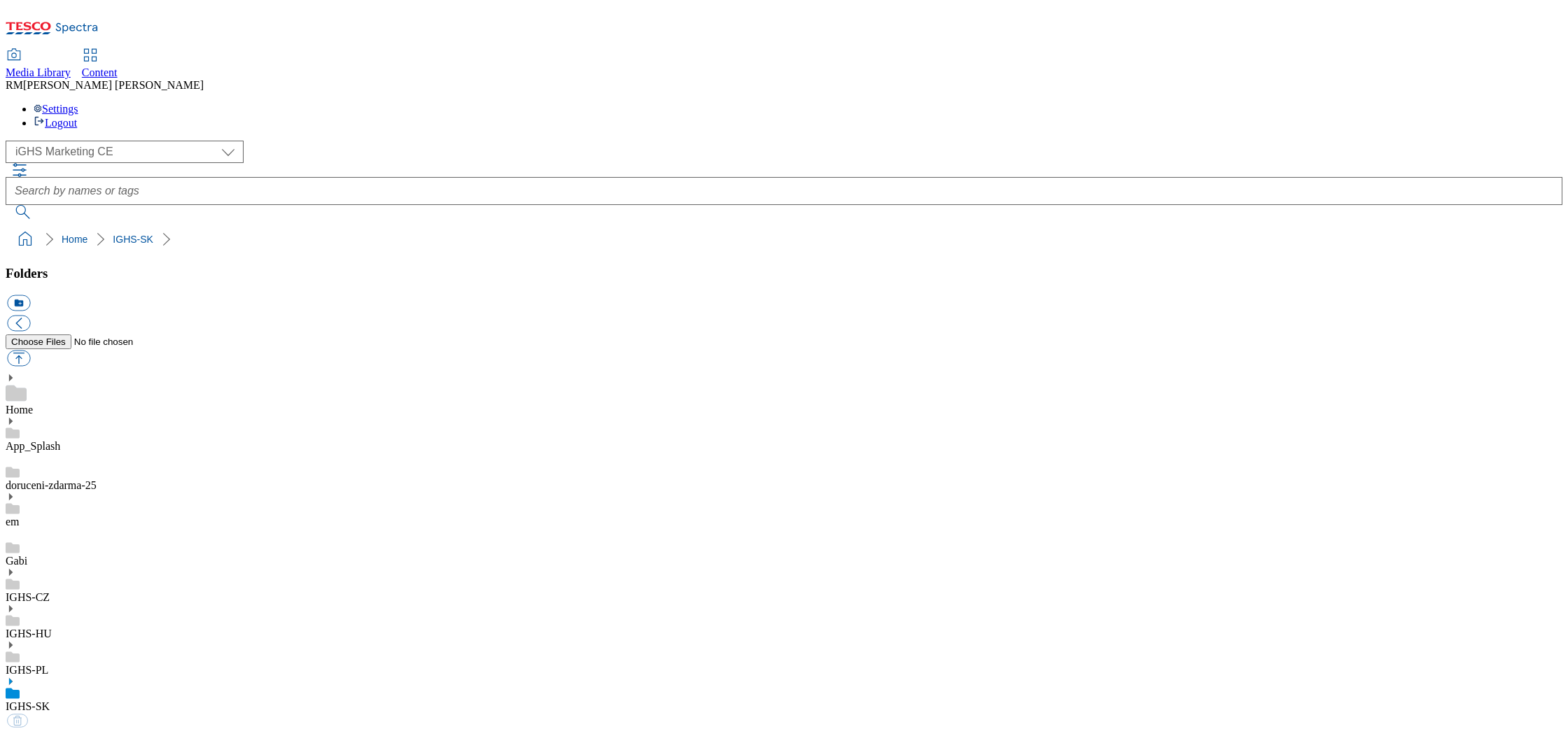
select select "flare-ighs-ce-mktg"
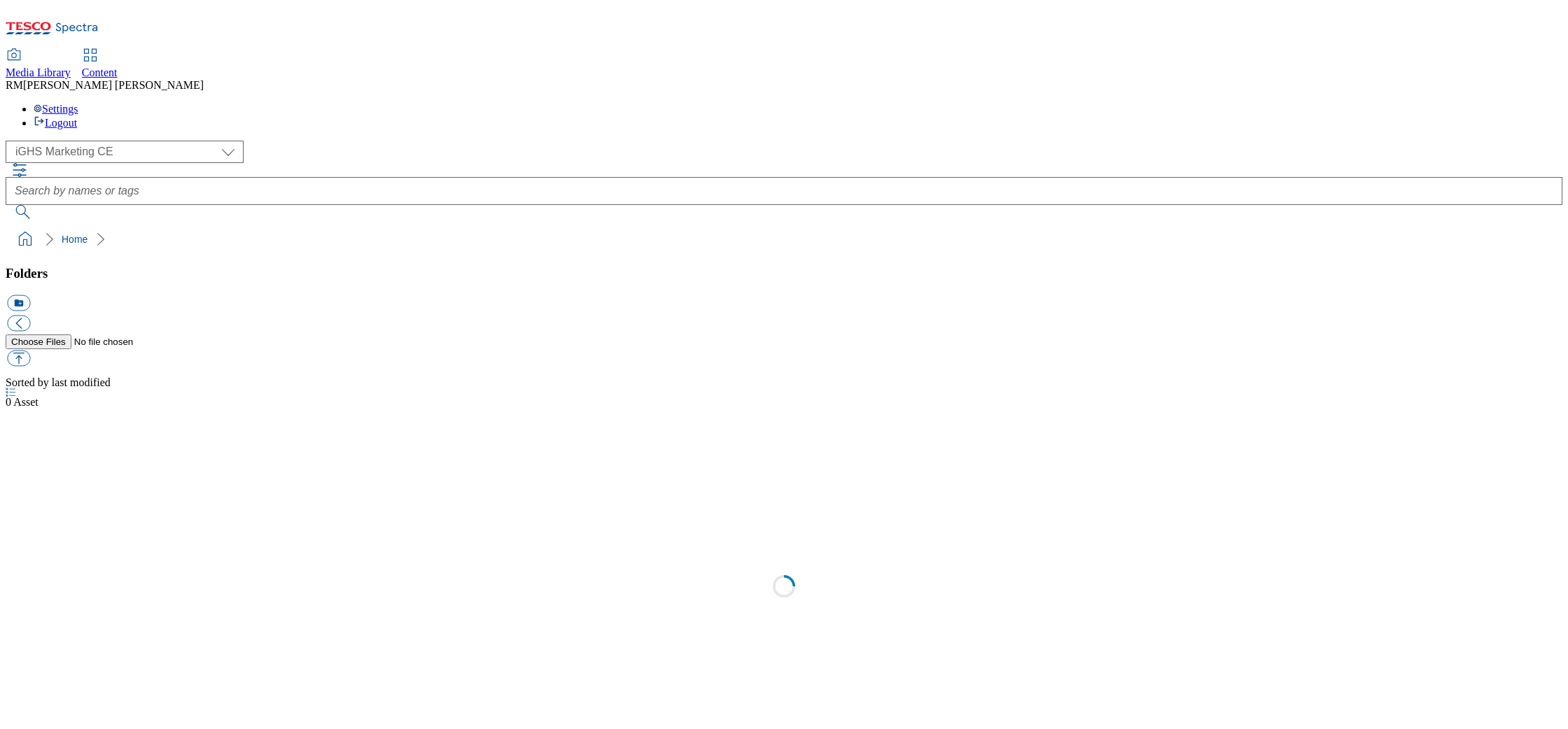
select select "flare-ighs-ce-mktg"
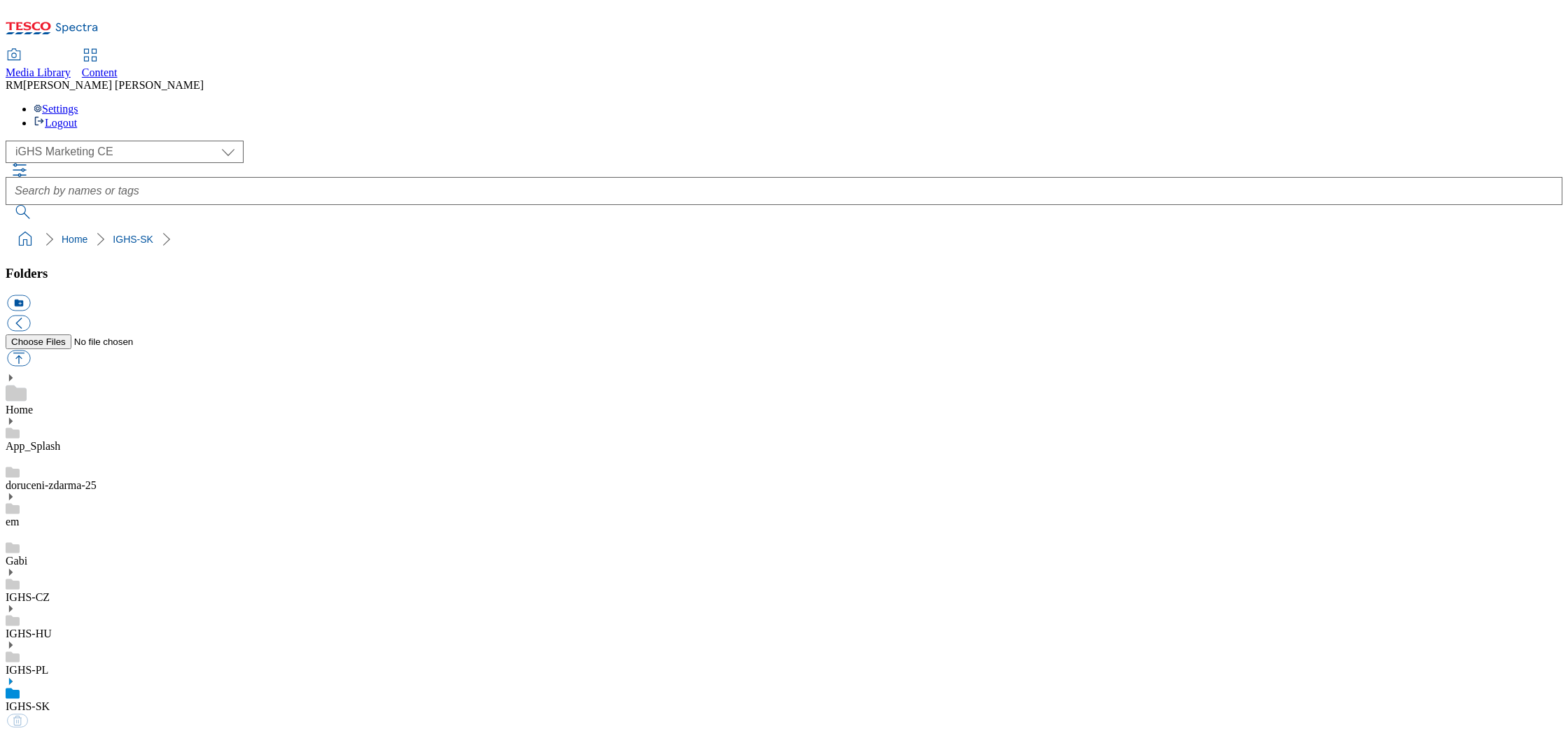
select select "flare-ighs-ce-mktg"
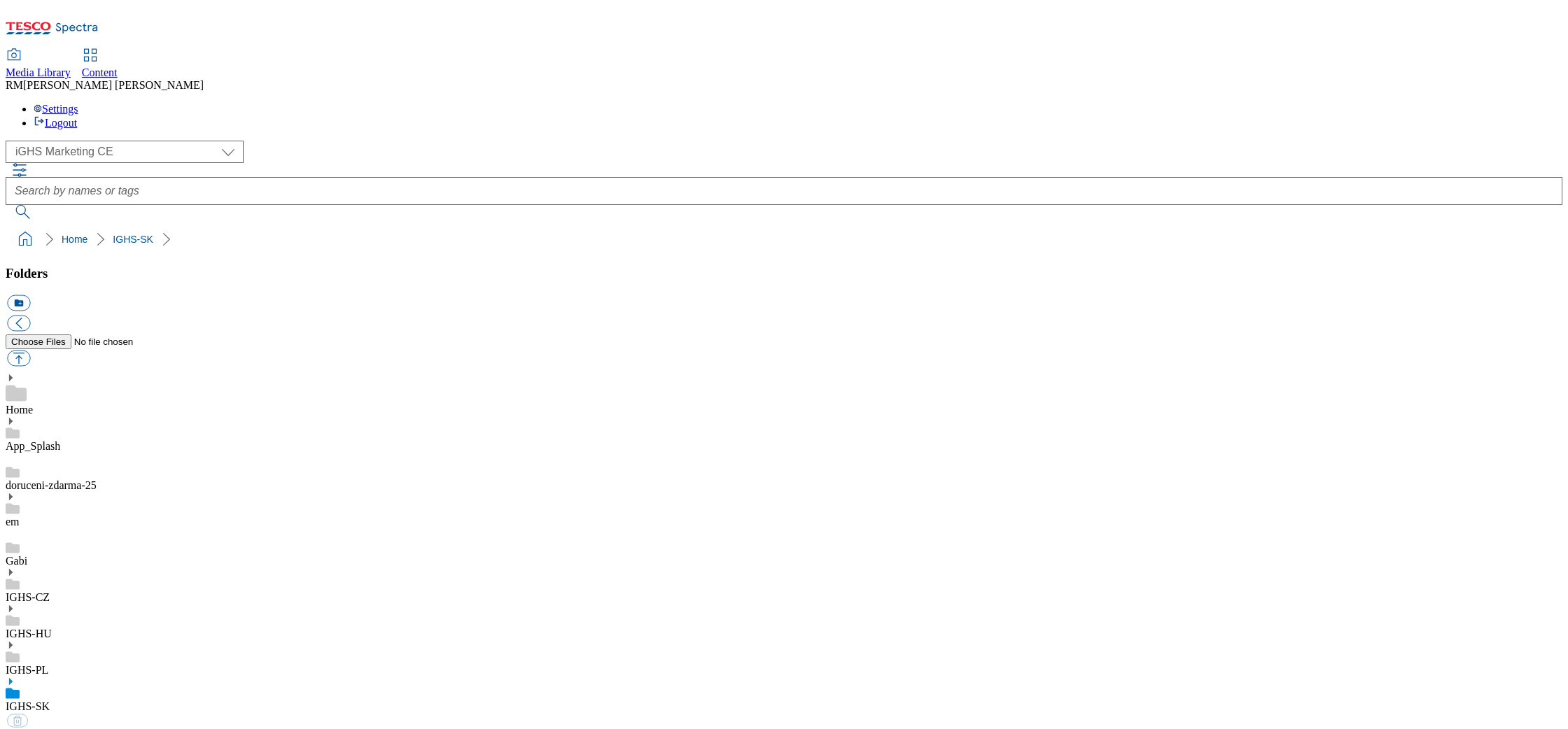
select select "flare-ighs-ce-mktg"
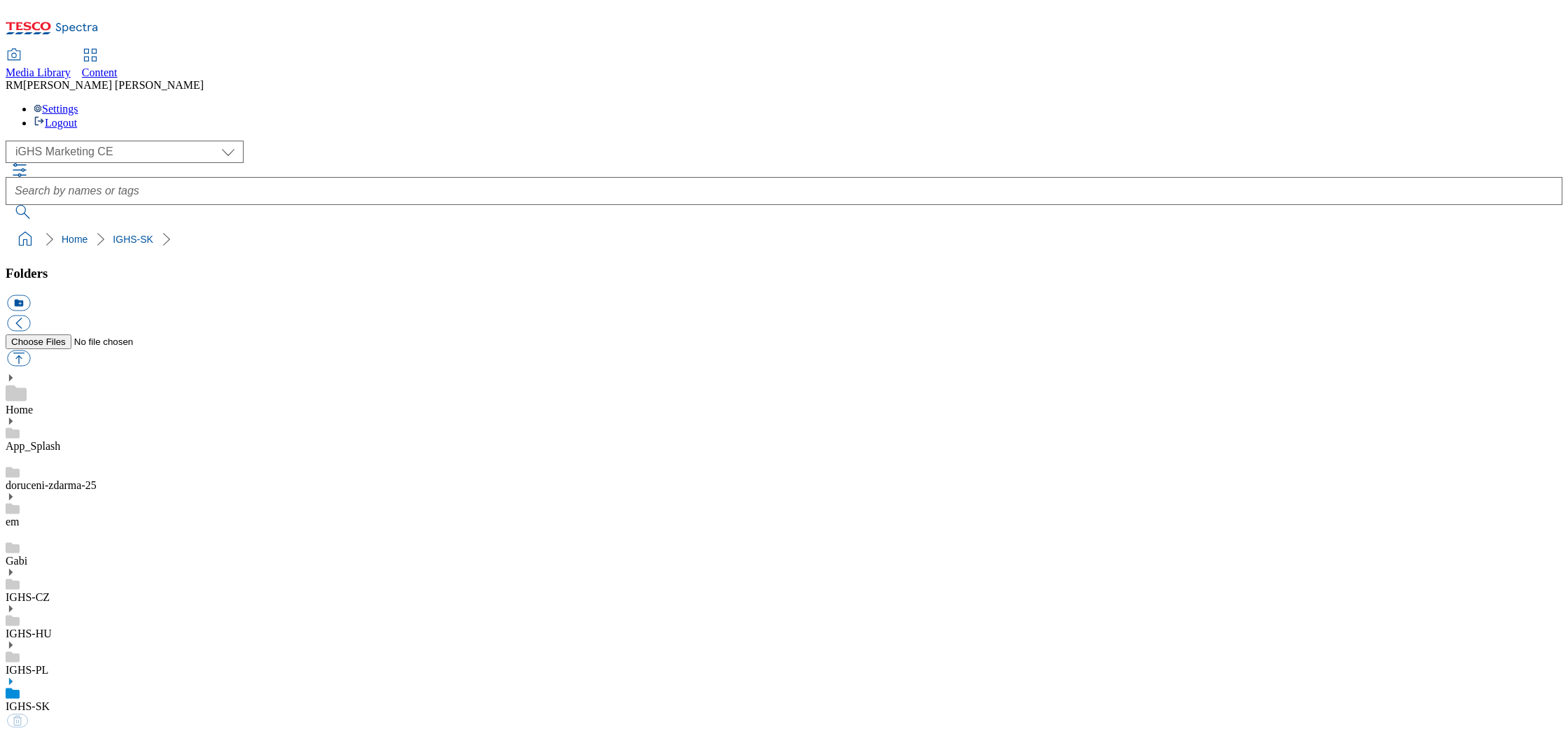
select select "flare-ighs-ce-mktg"
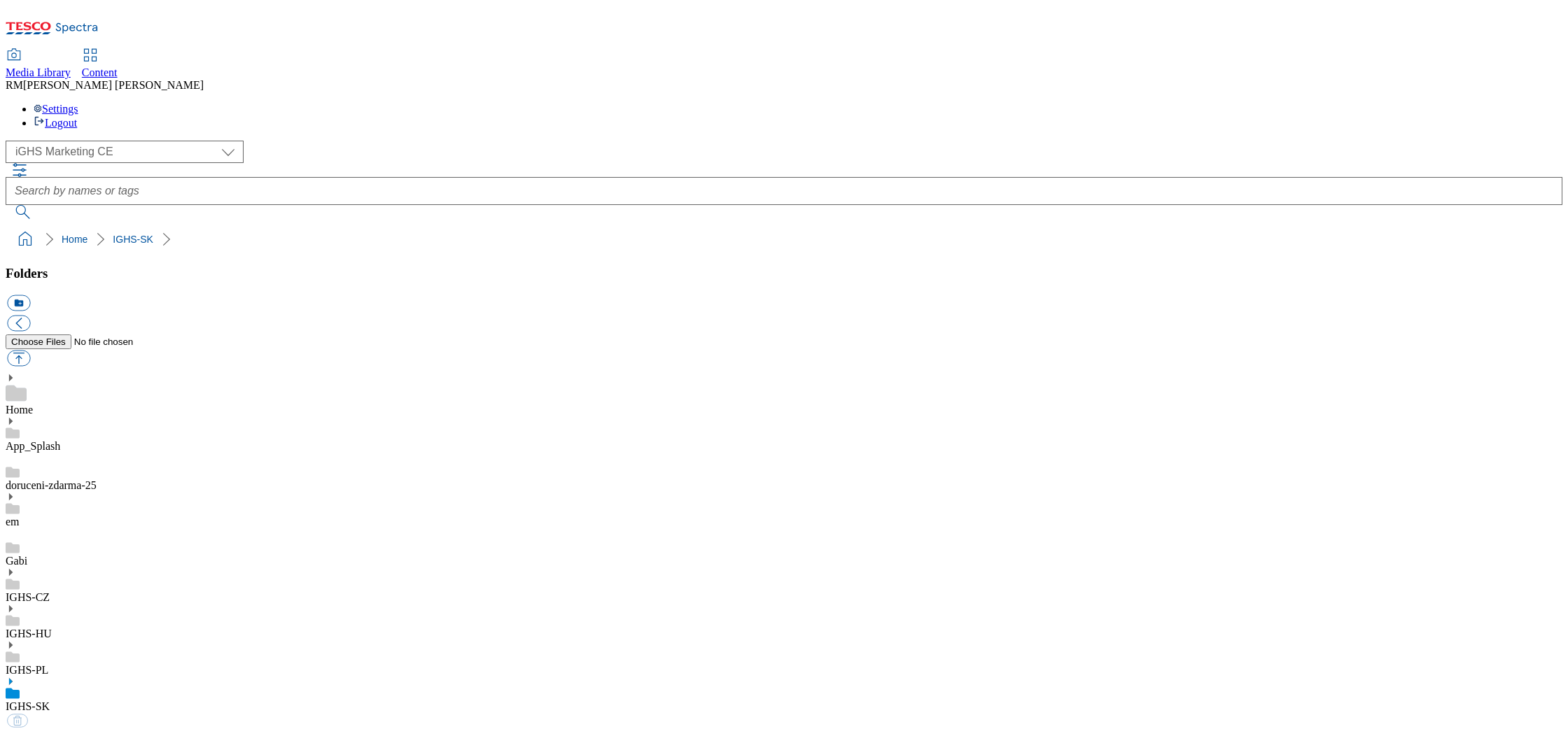
select select "flare-ighs-ce-mktg"
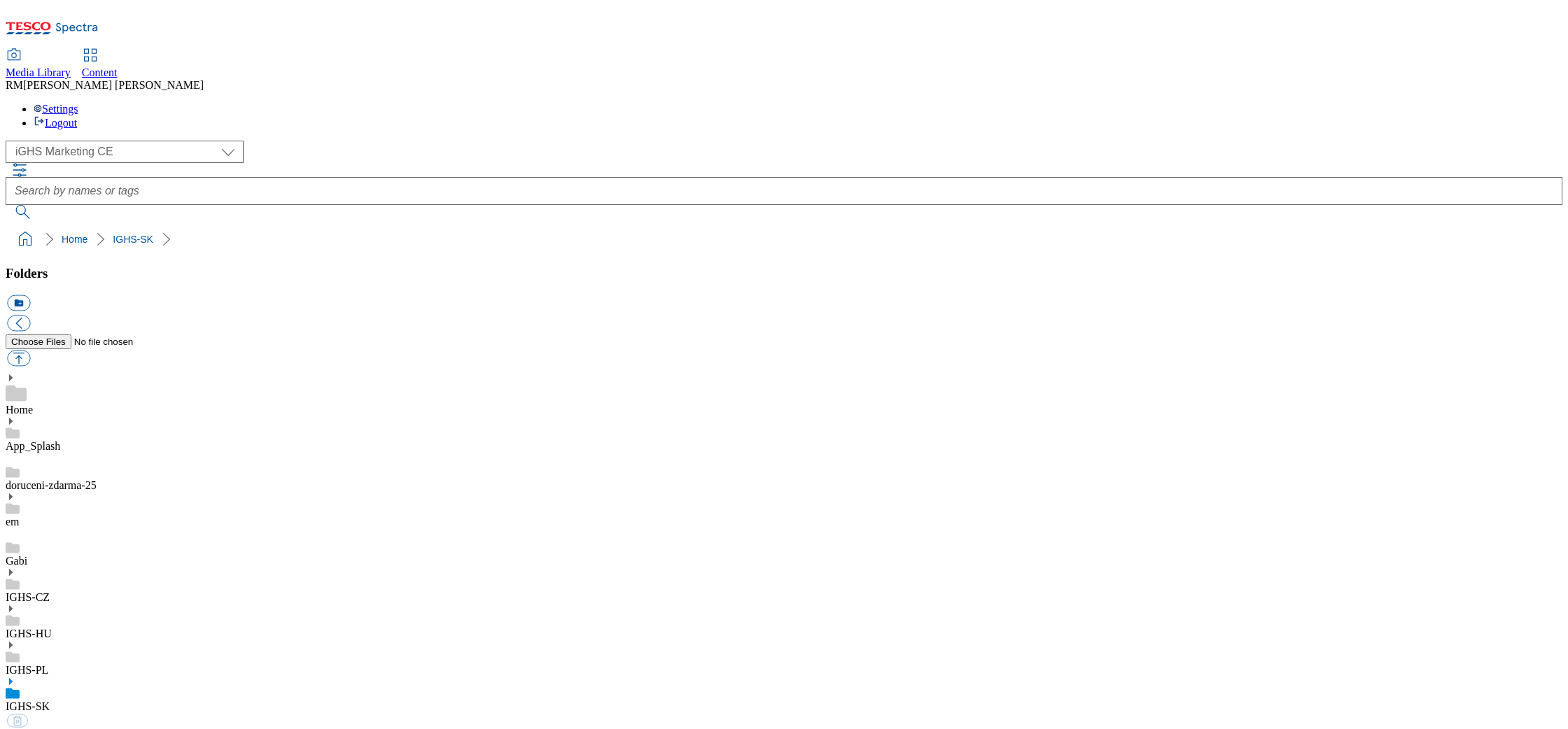
select select "flare-ighs-ce-mktg"
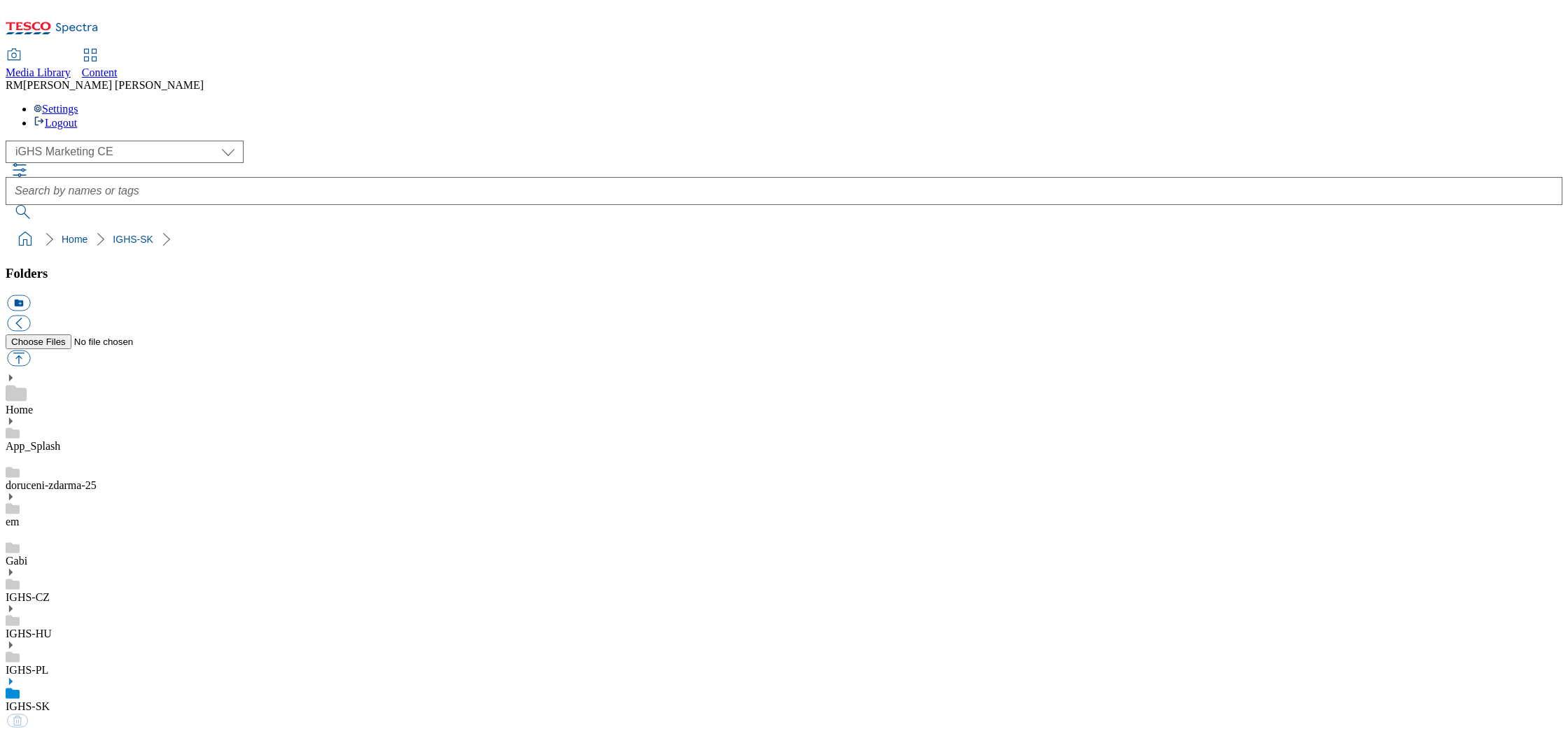
select select "flare-ighs-ce-mktg"
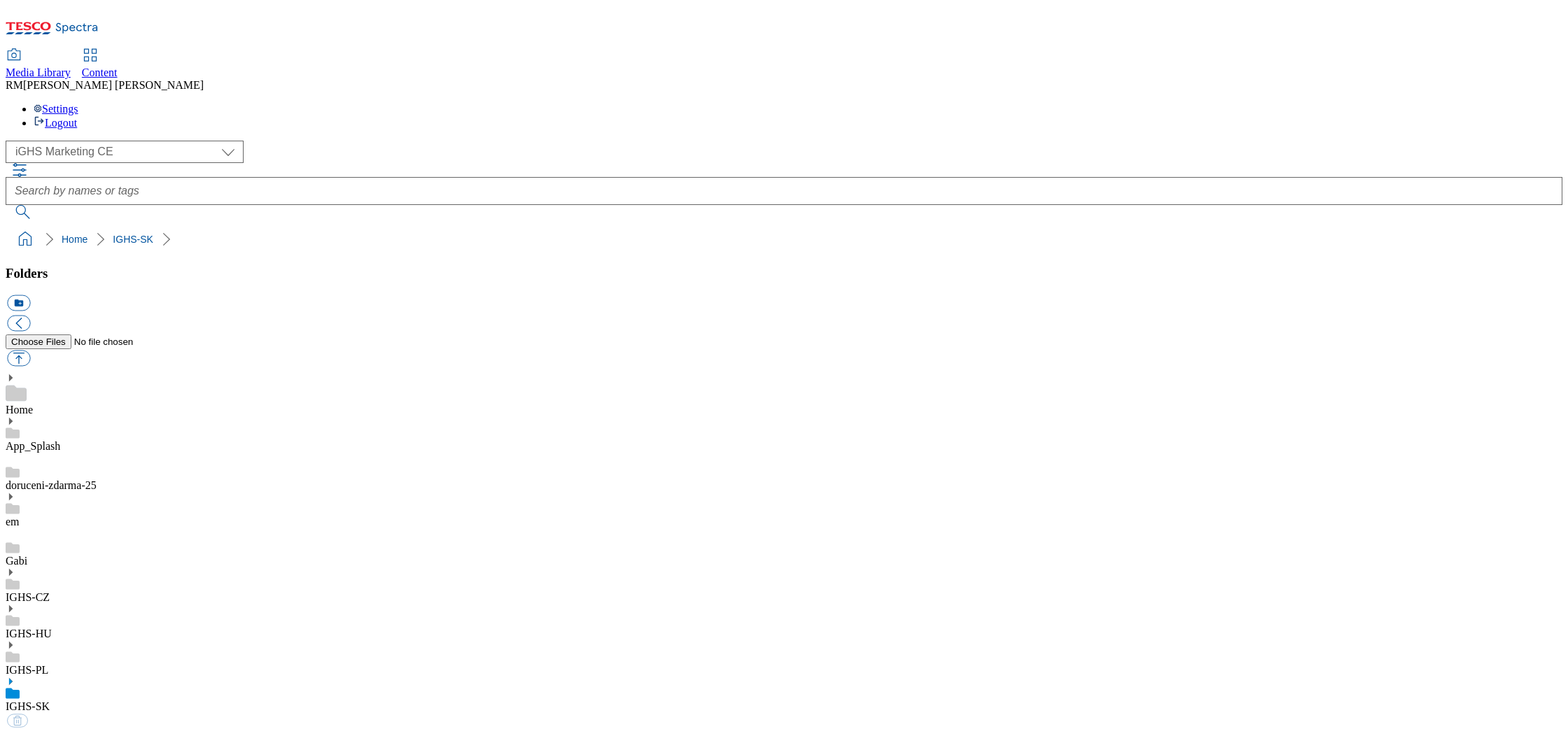
select select "flare-ighs-ce-mktg"
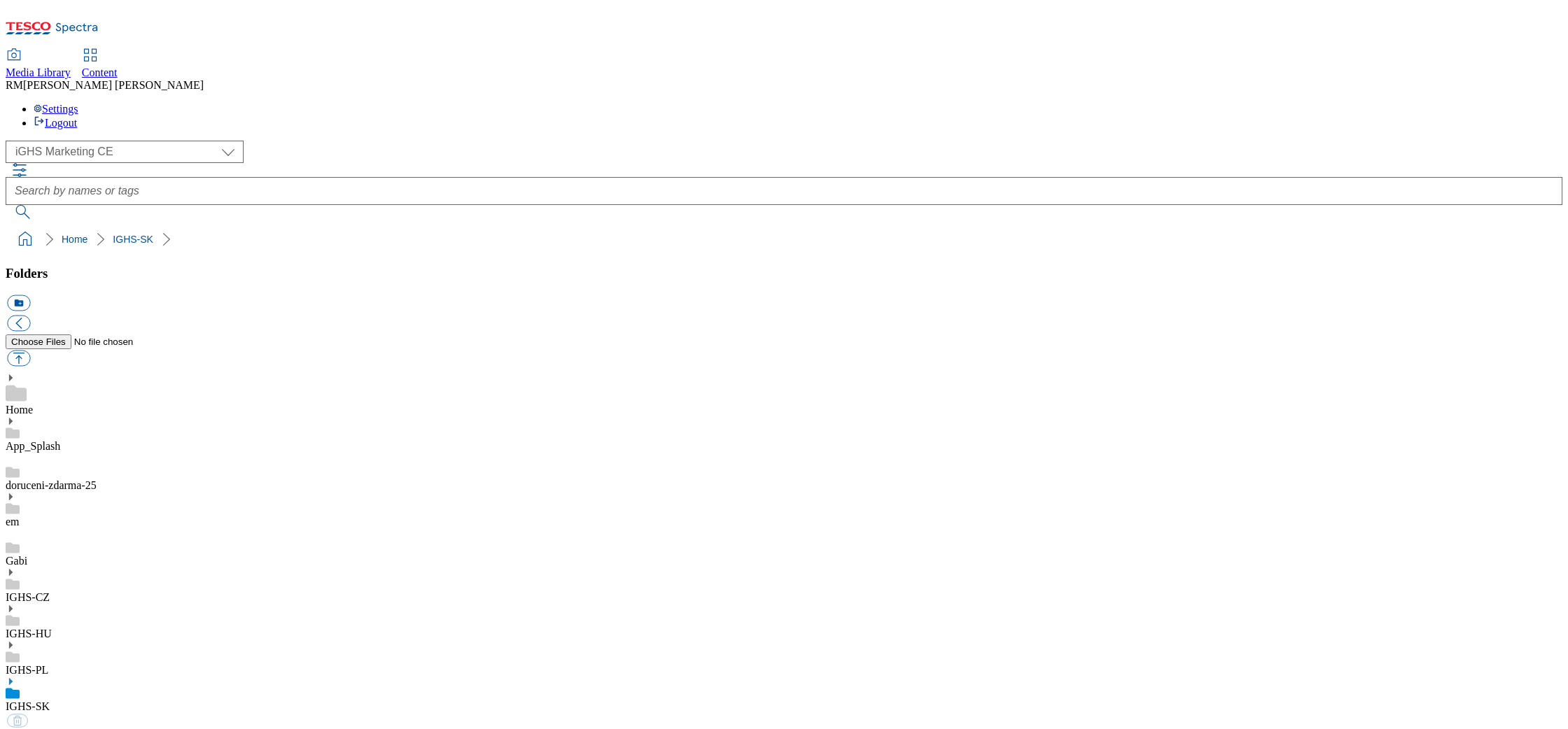
select select "flare-ighs-ce-mktg"
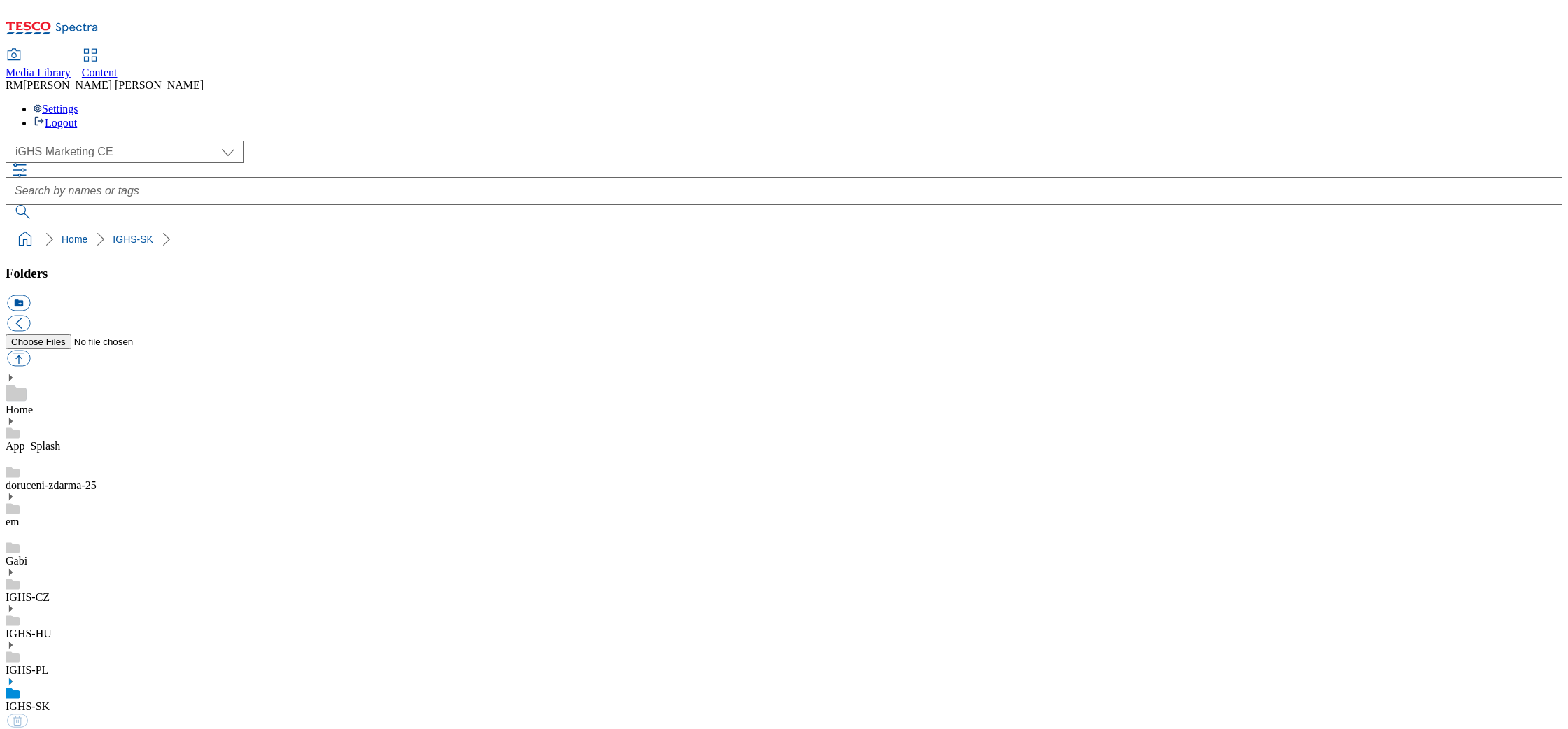
select select "flare-ighs-ce-mktg"
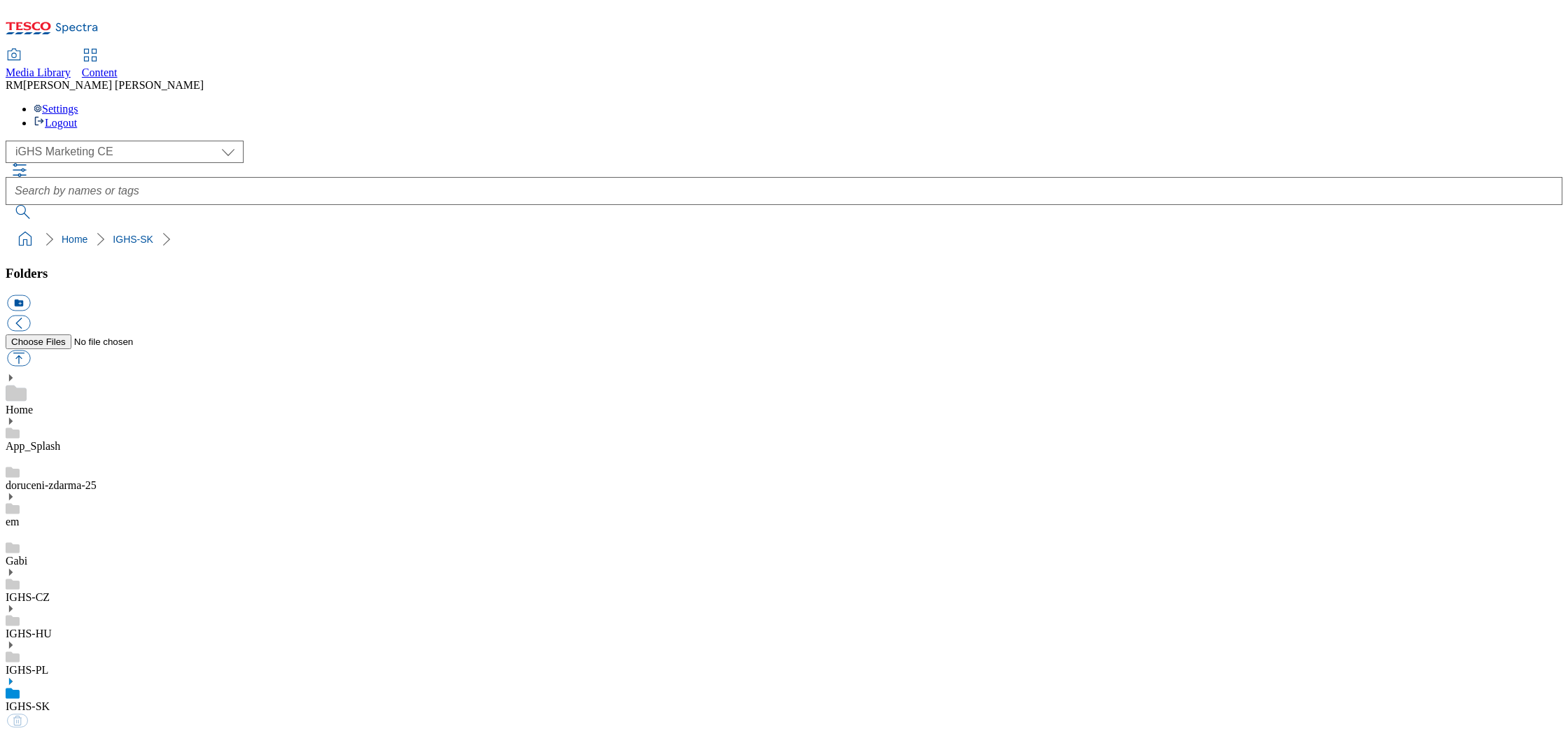
select select "flare-ighs-ce-mktg"
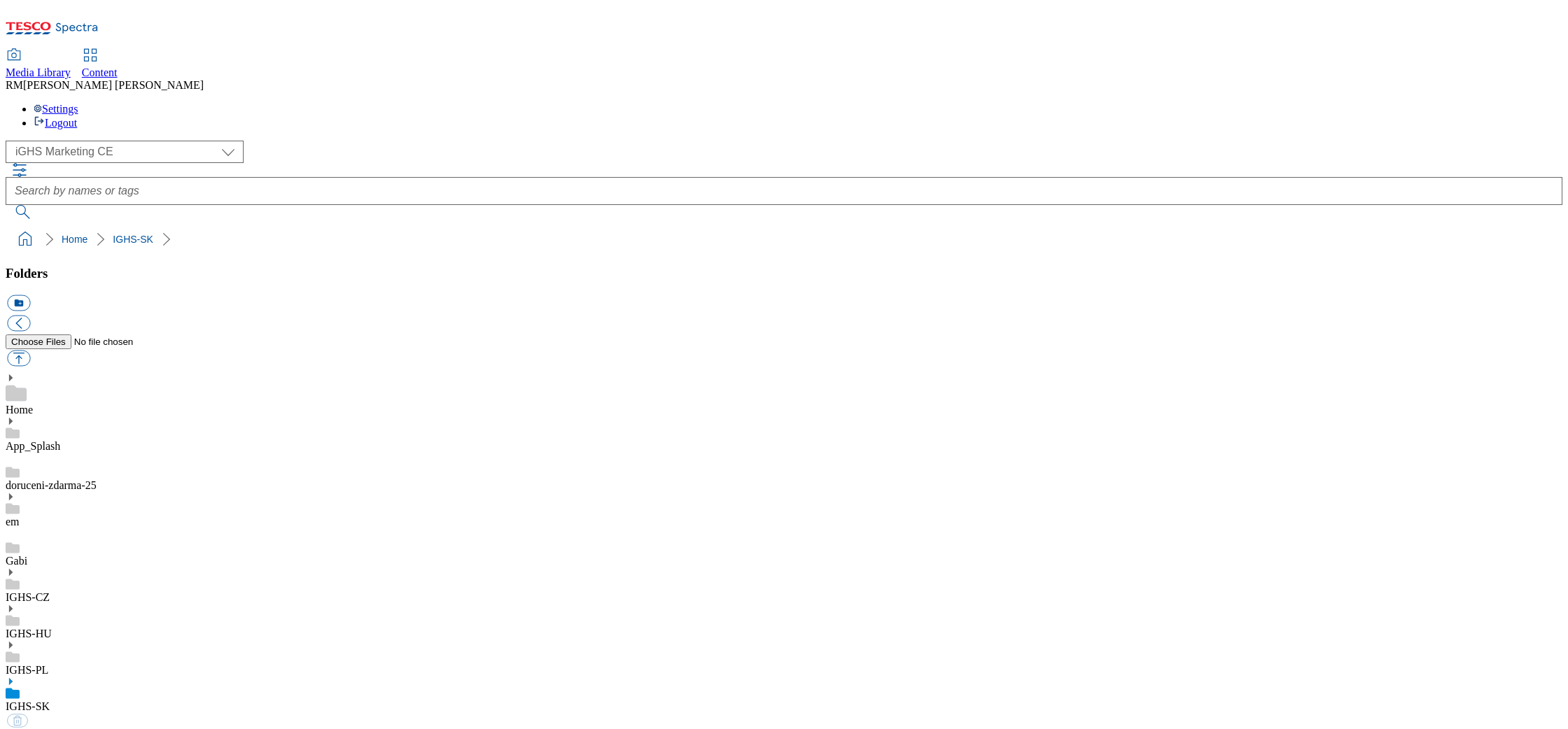
select select "flare-ighs-ce-mktg"
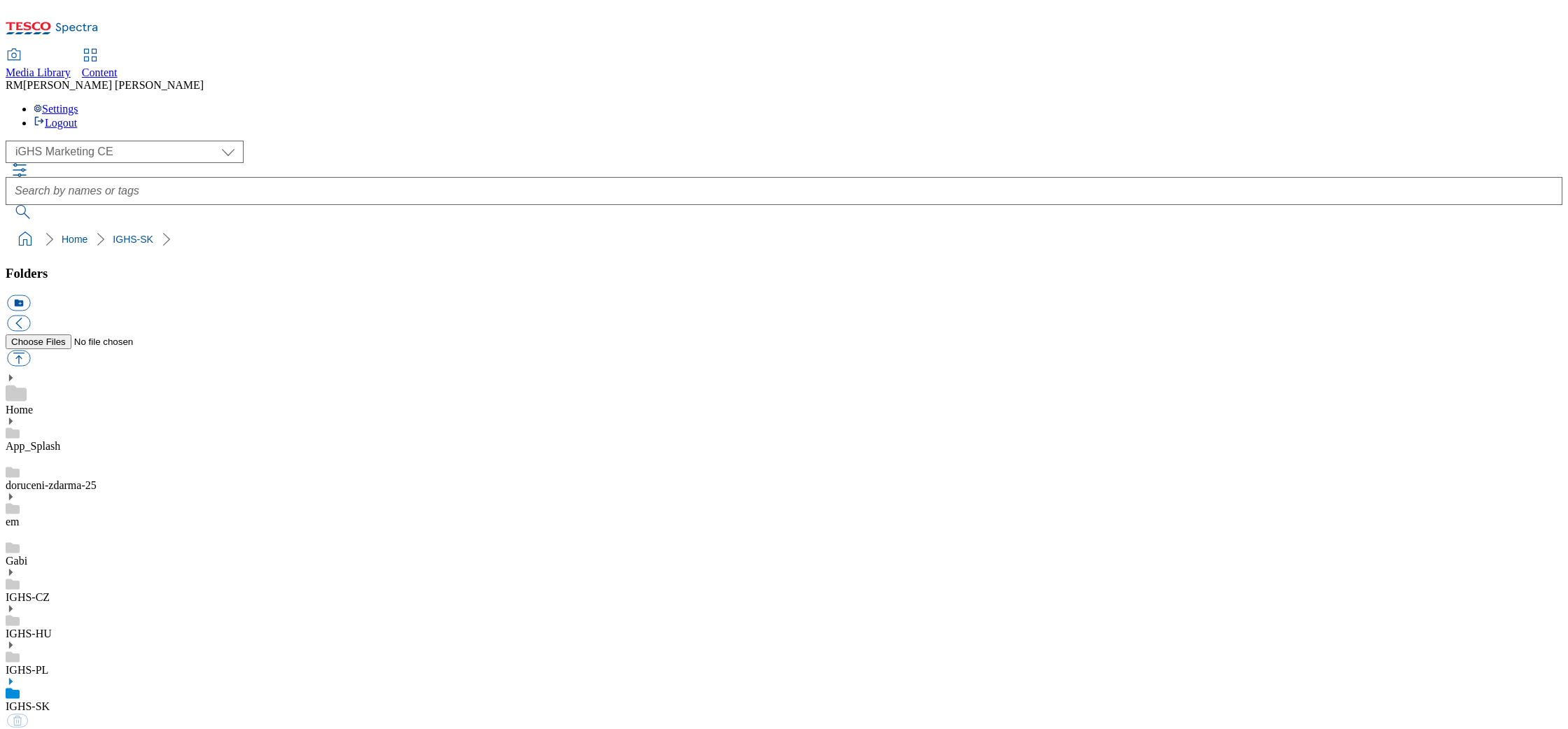
select select "flare-ighs-ce-mktg"
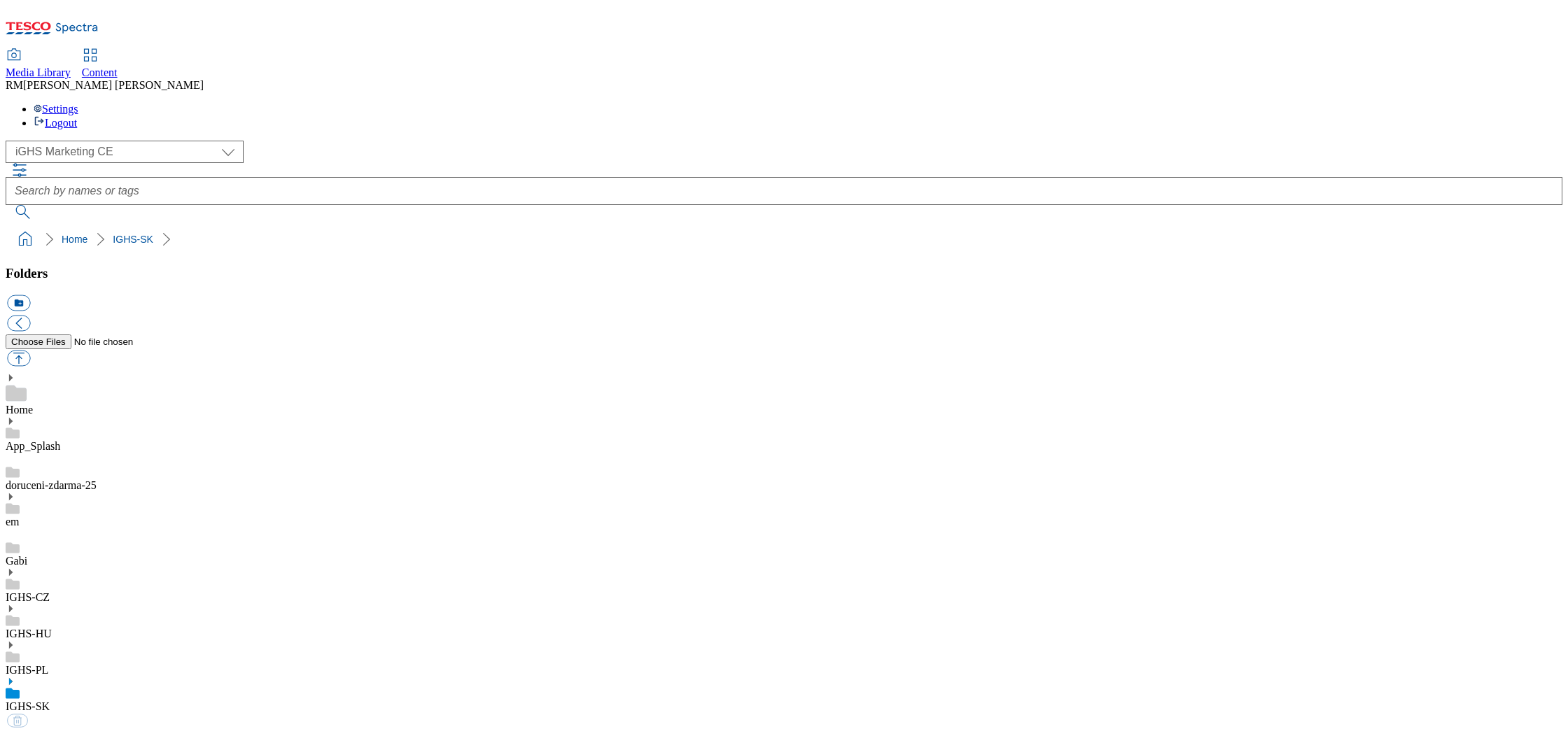
select select "flare-ighs-ce-mktg"
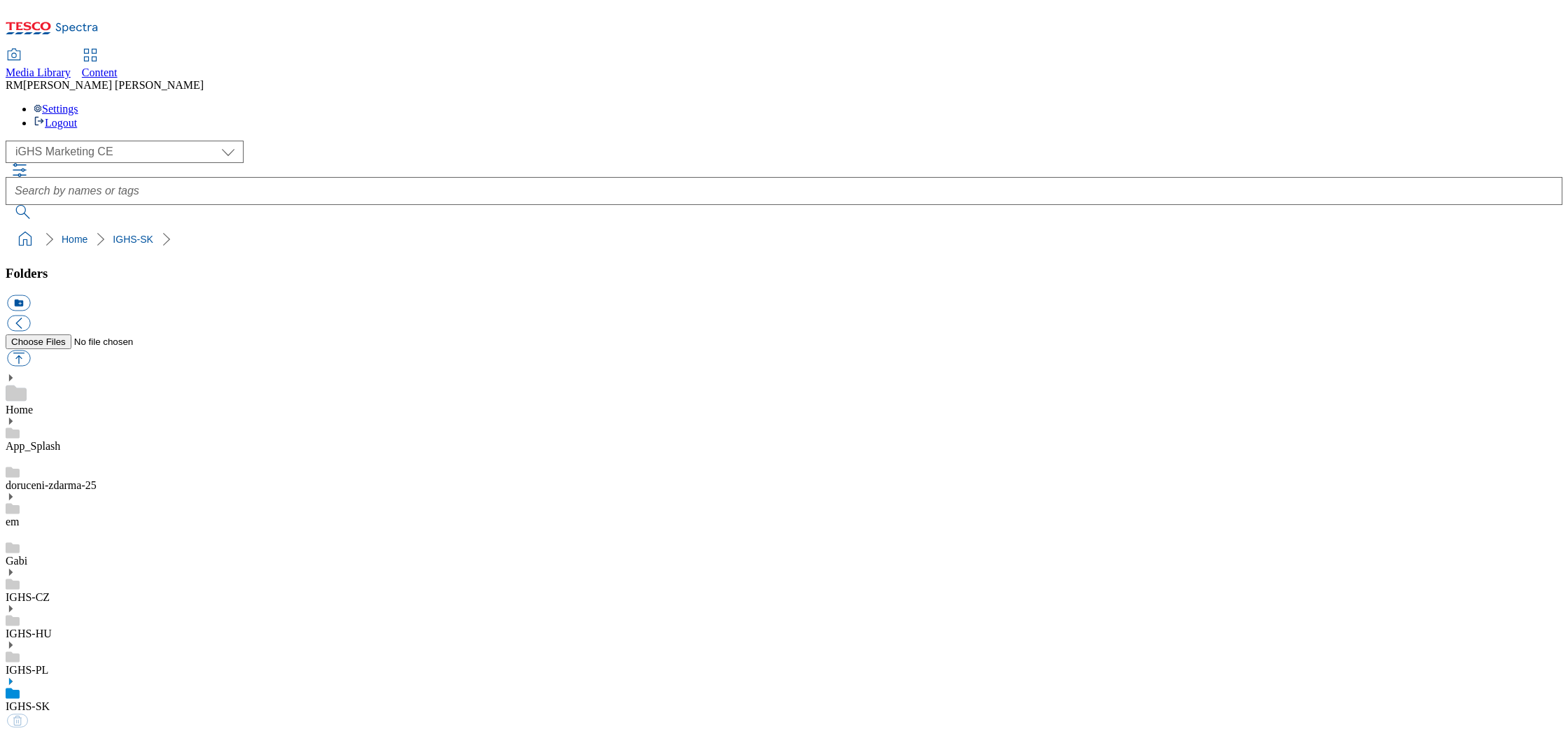
select select "flare-ighs-ce-mktg"
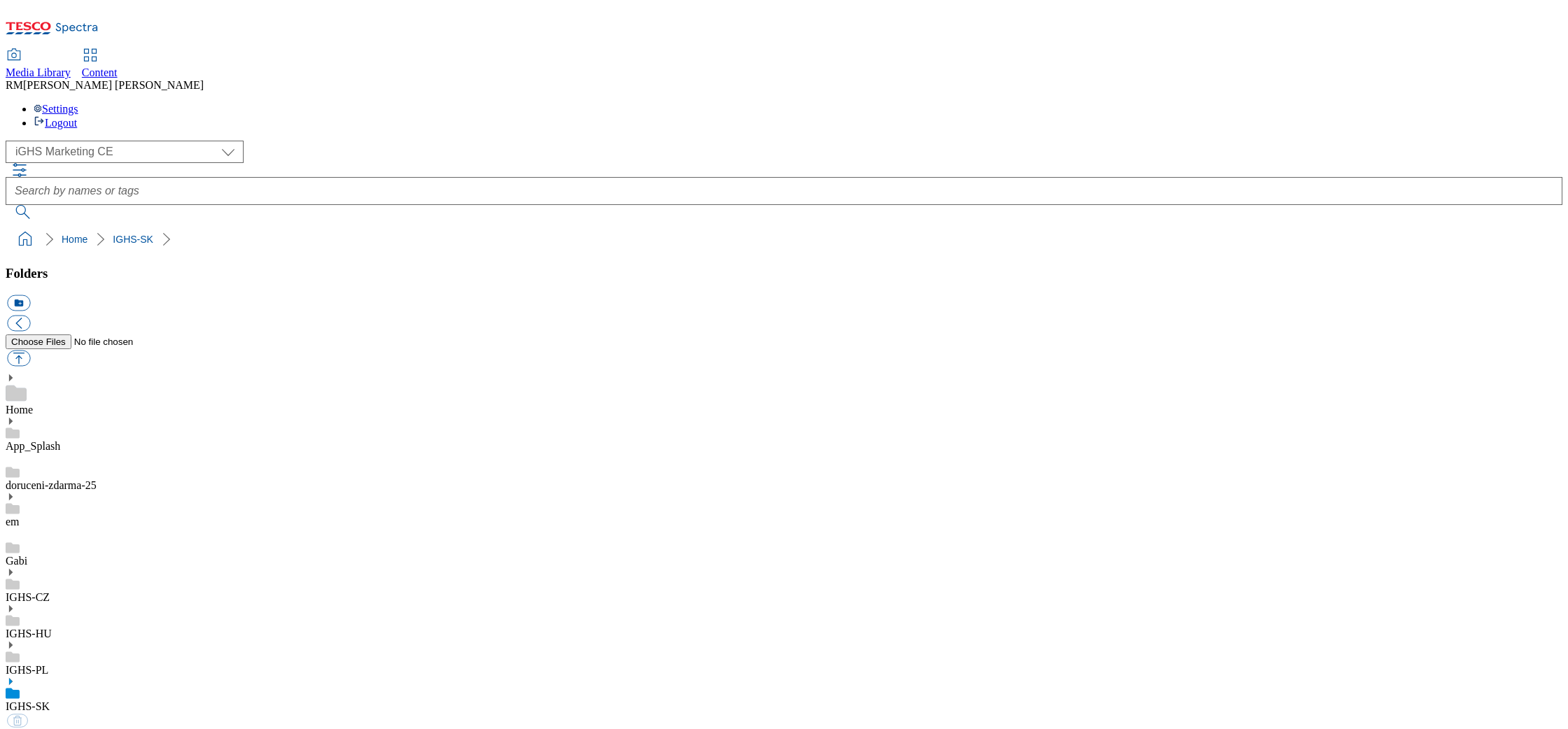
select select "flare-ighs-ce-mktg"
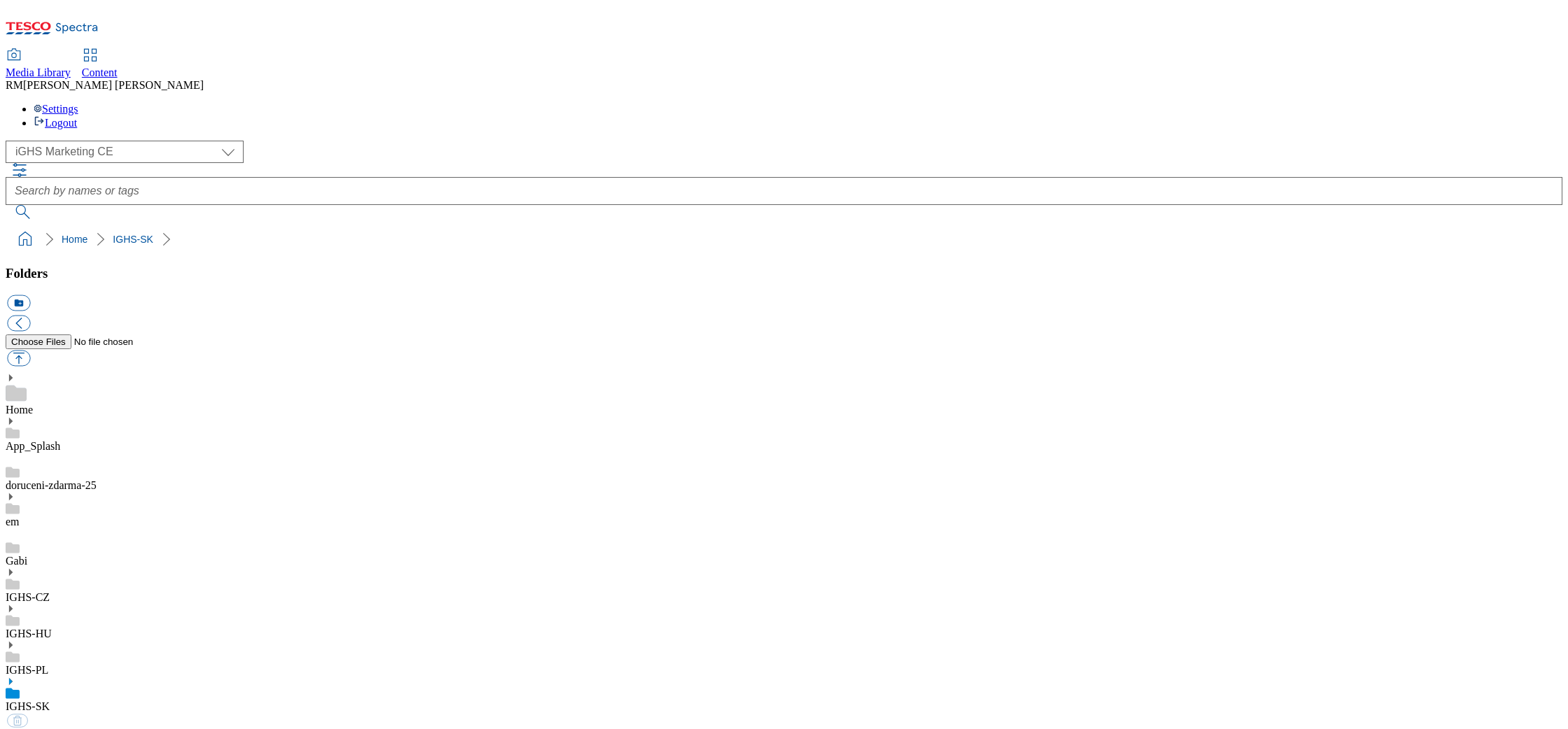
select select "flare-ighs-ce-mktg"
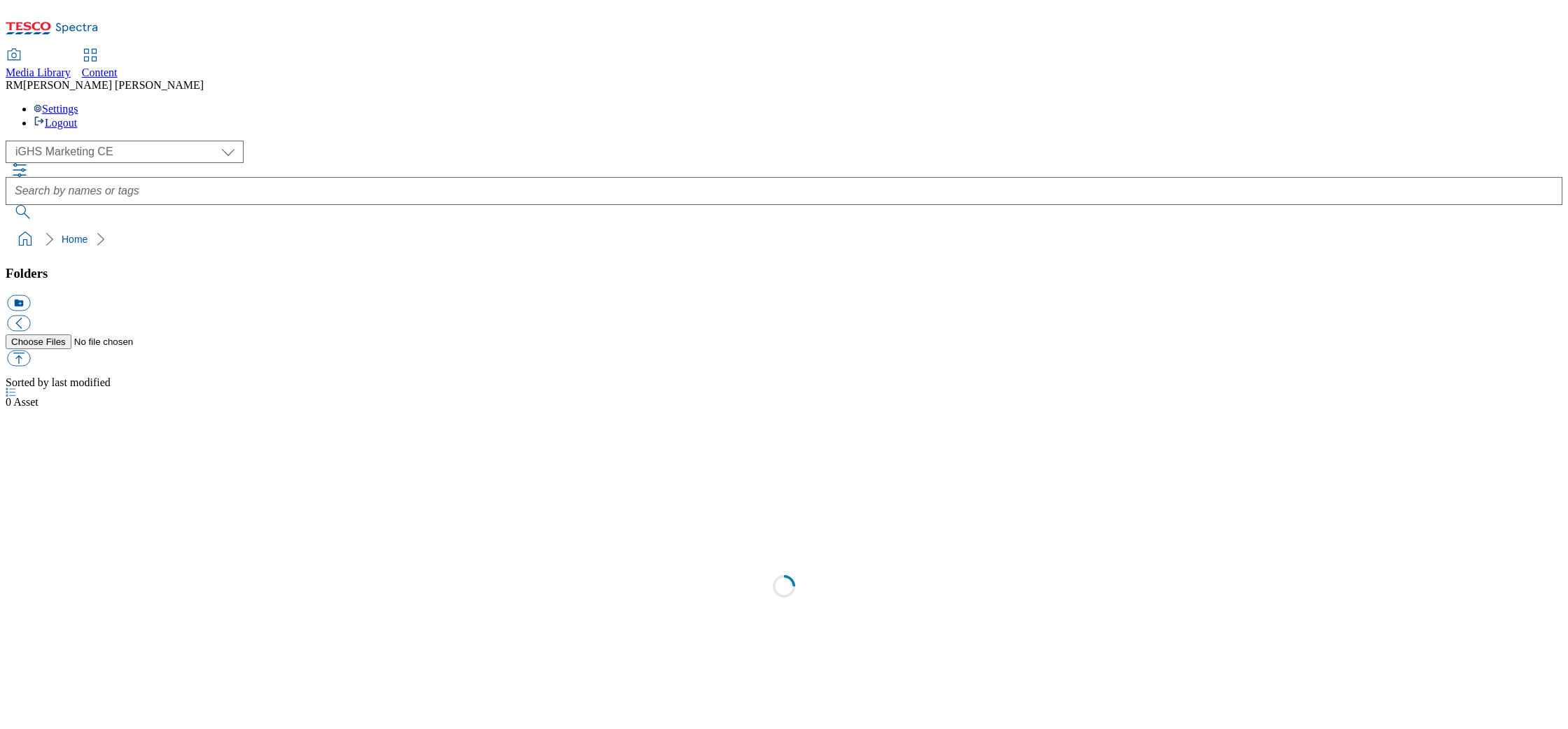
select select "flare-ighs-ce-mktg"
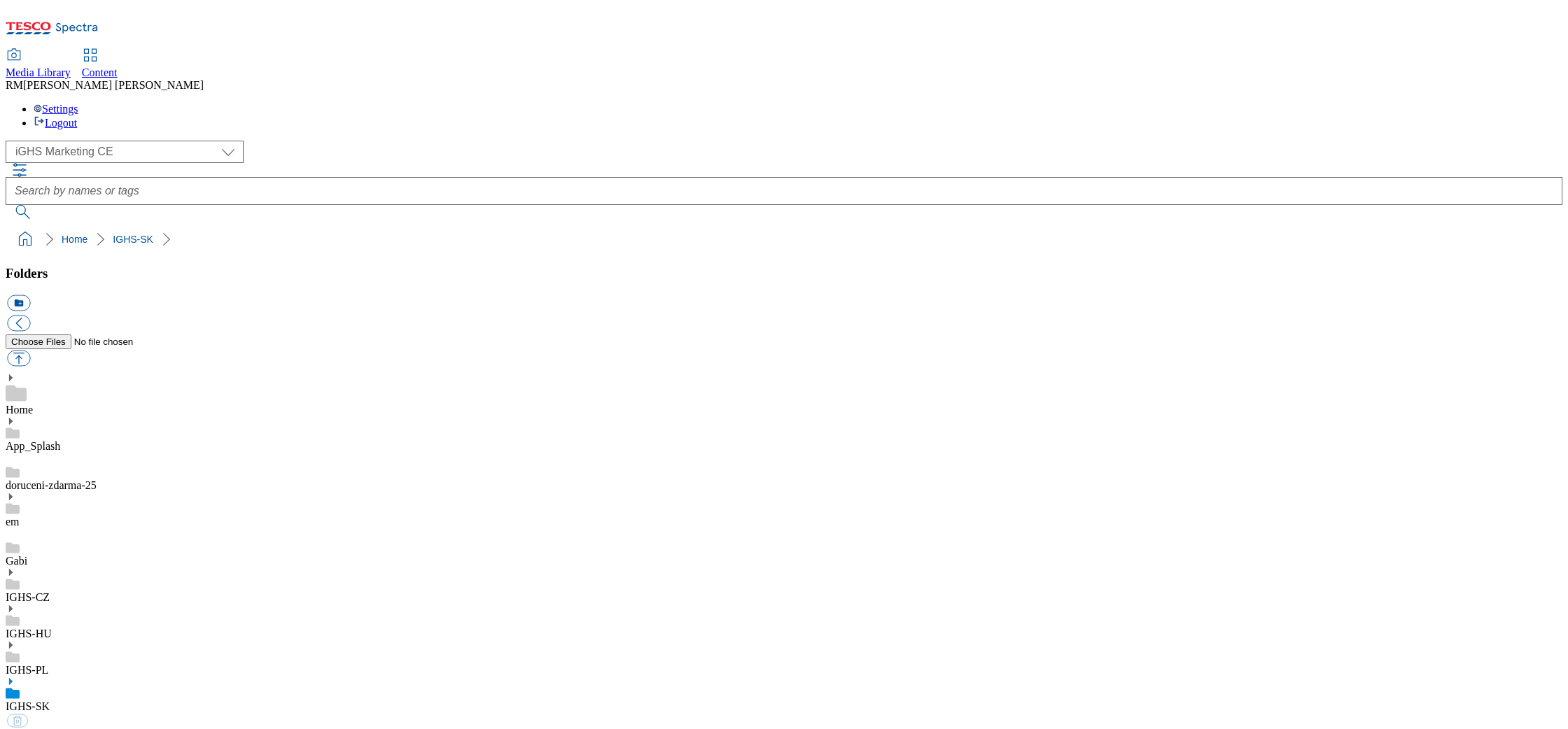
select select "flare-ighs-ce-mktg"
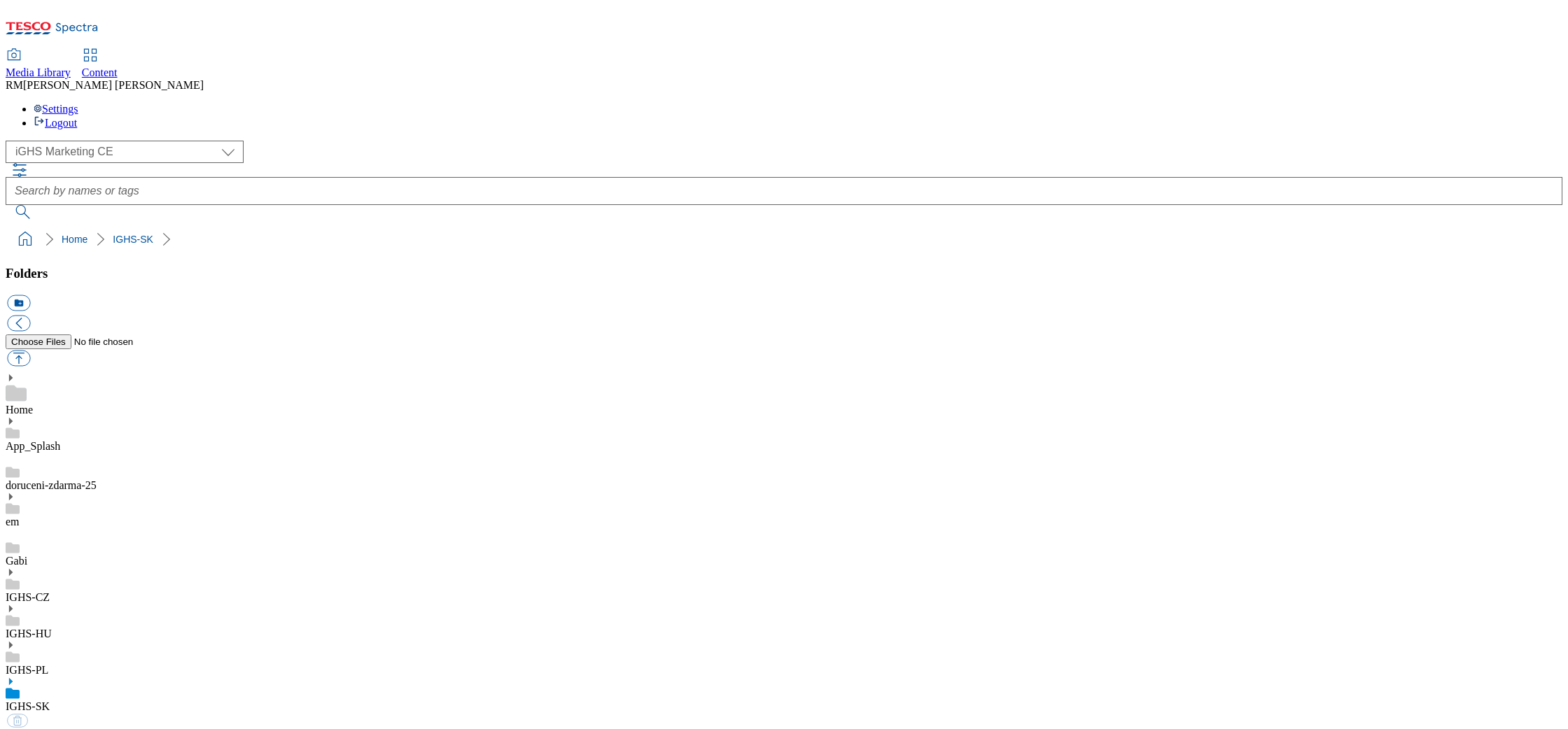
select select "flare-ighs-ce-mktg"
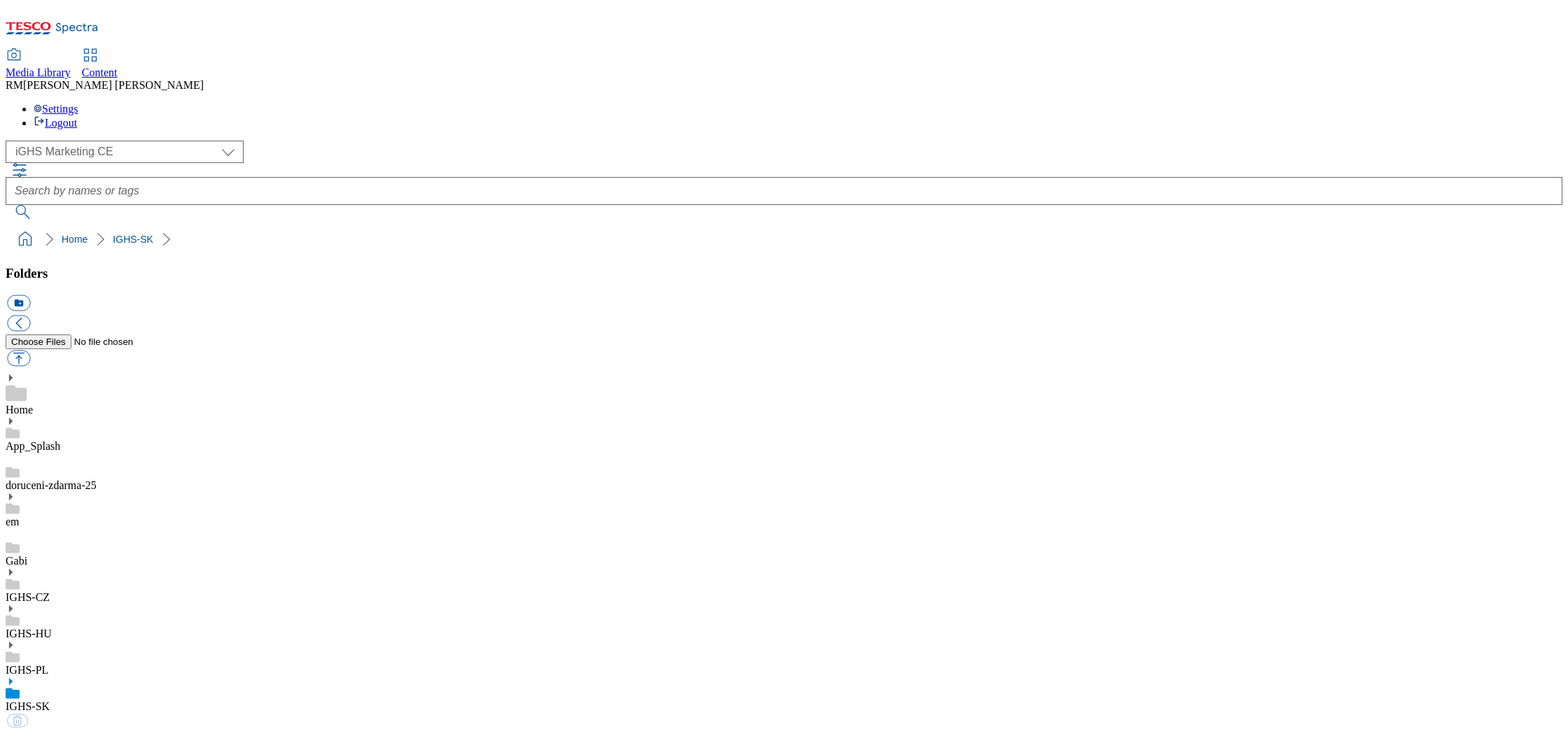
select select "flare-ighs-ce-mktg"
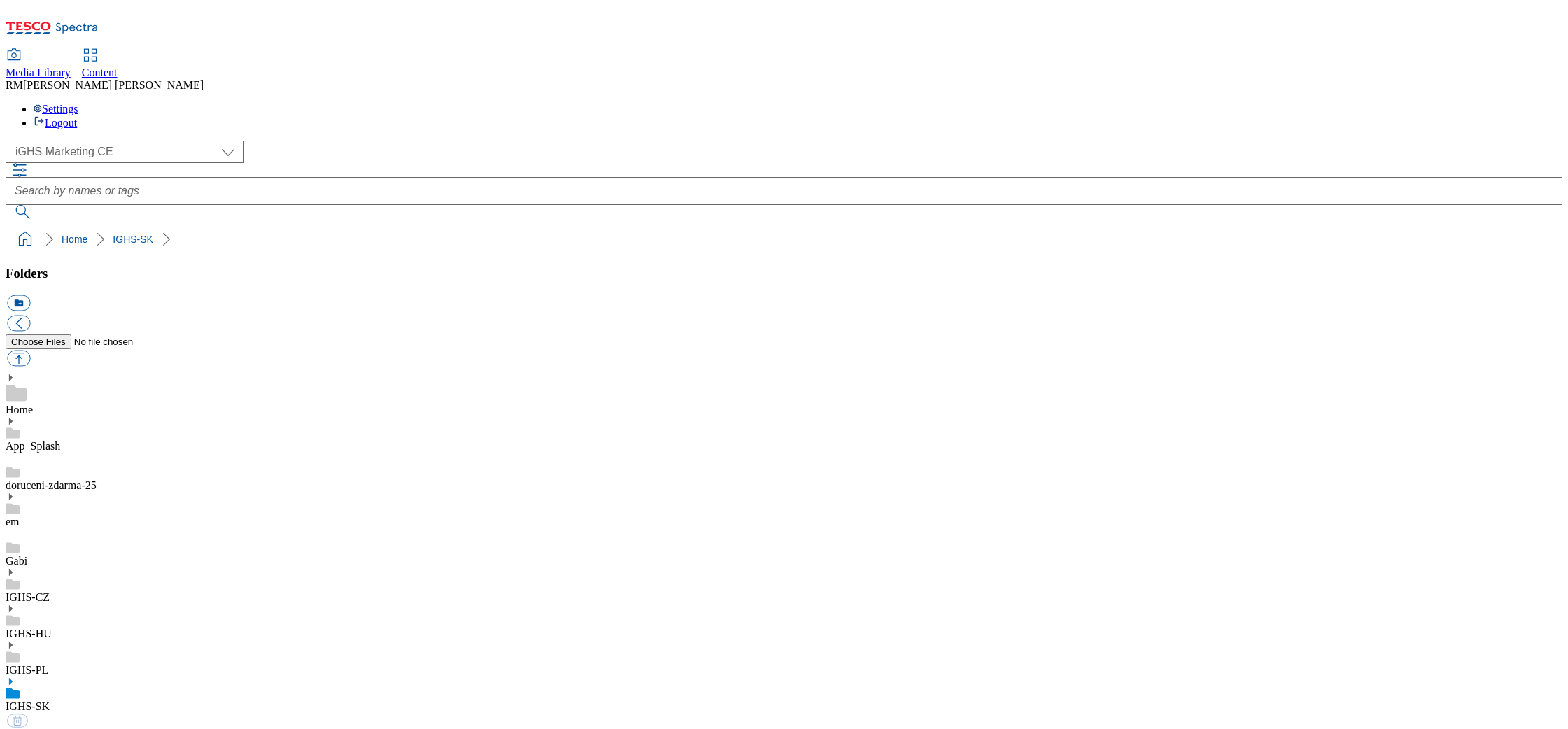
select select "flare-ighs-ce-mktg"
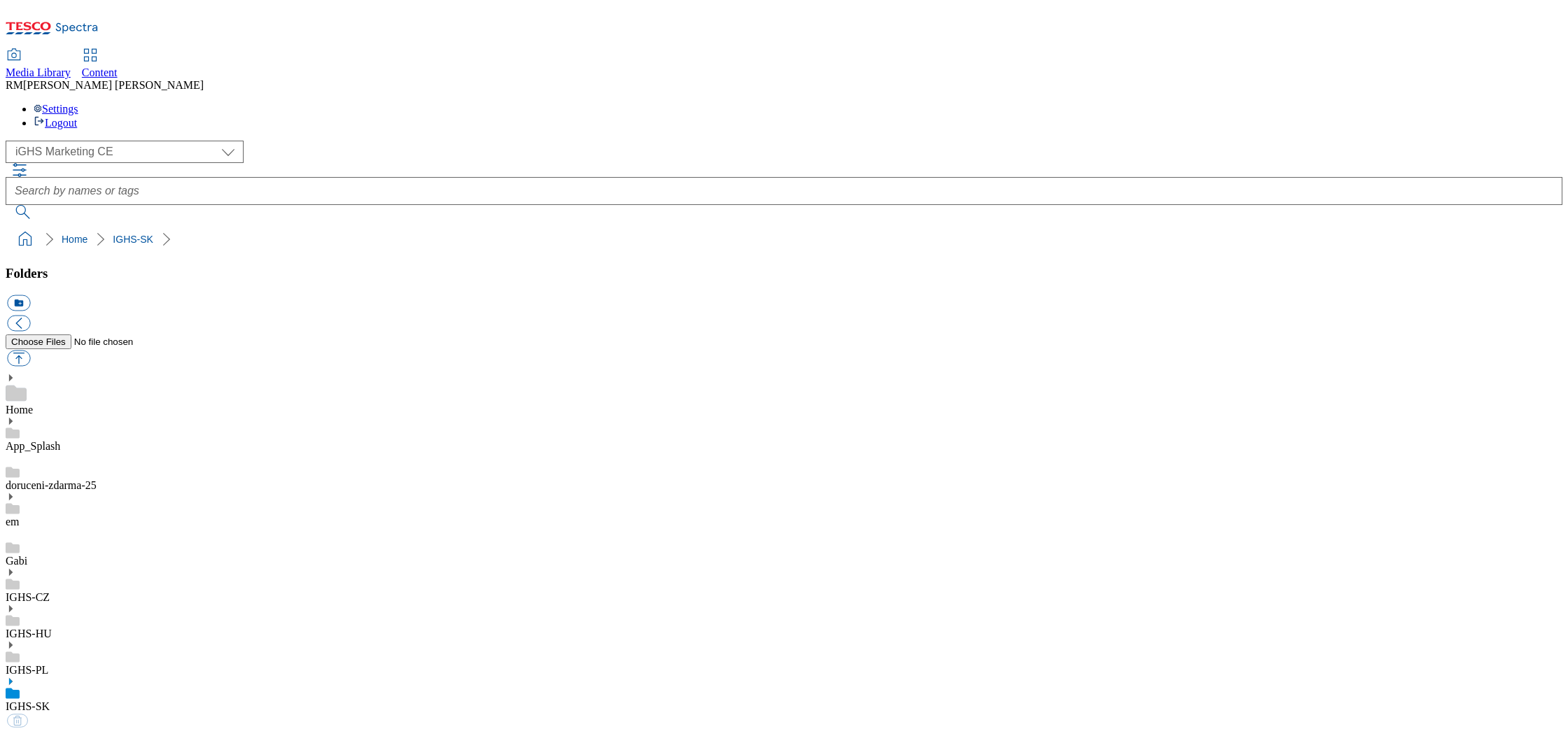
select select "flare-ighs-ce-mktg"
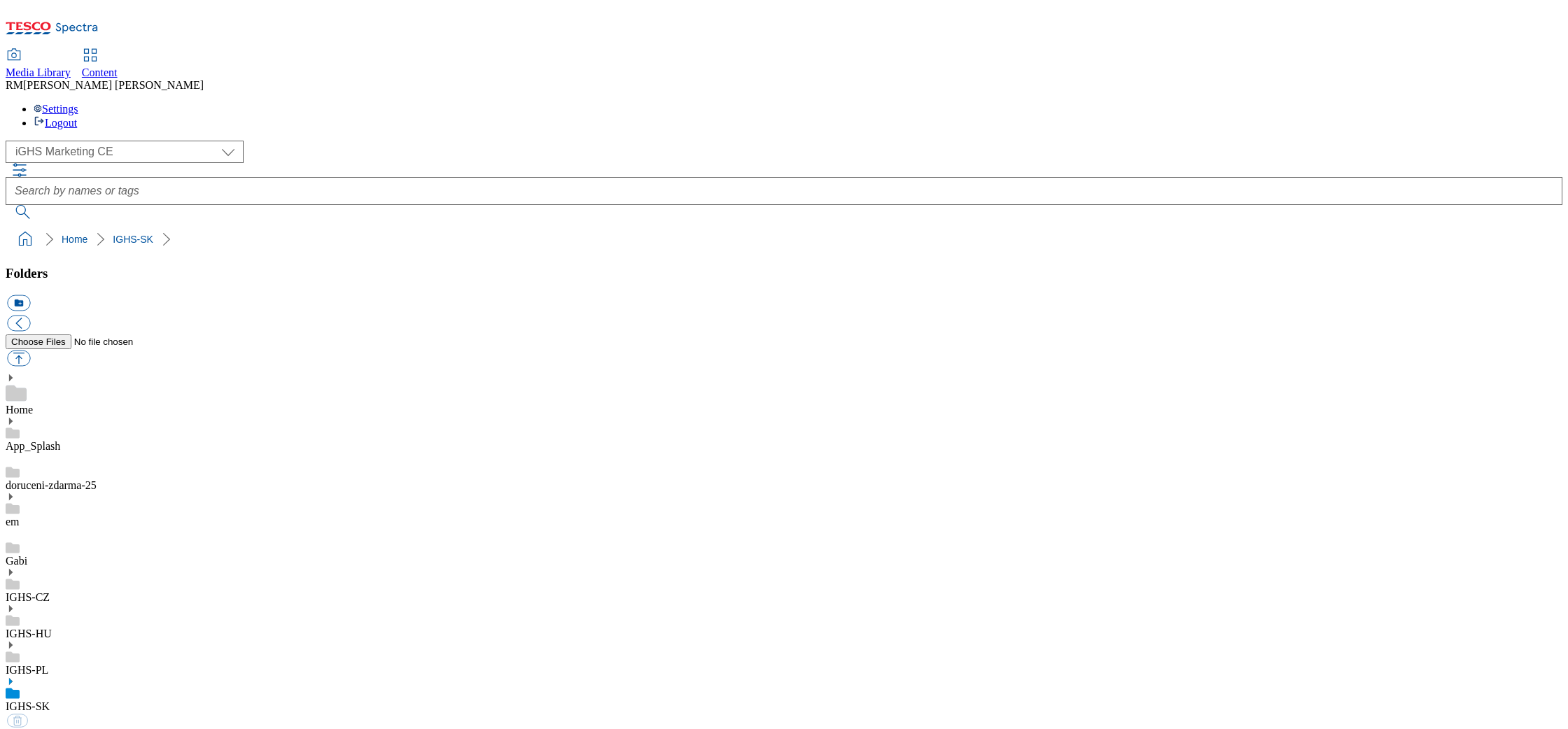
select select "flare-ighs-ce-mktg"
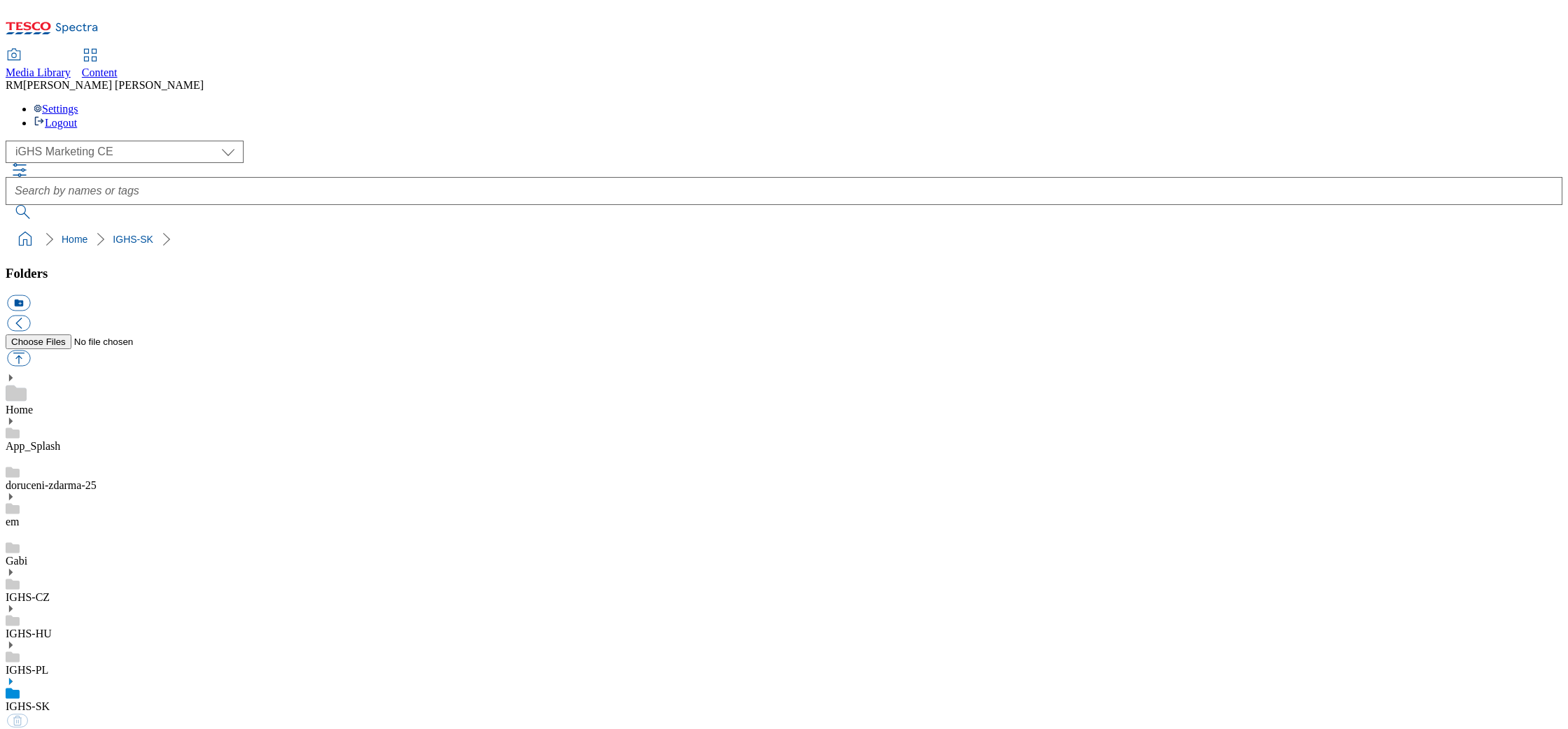
select select "flare-ighs-ce-mktg"
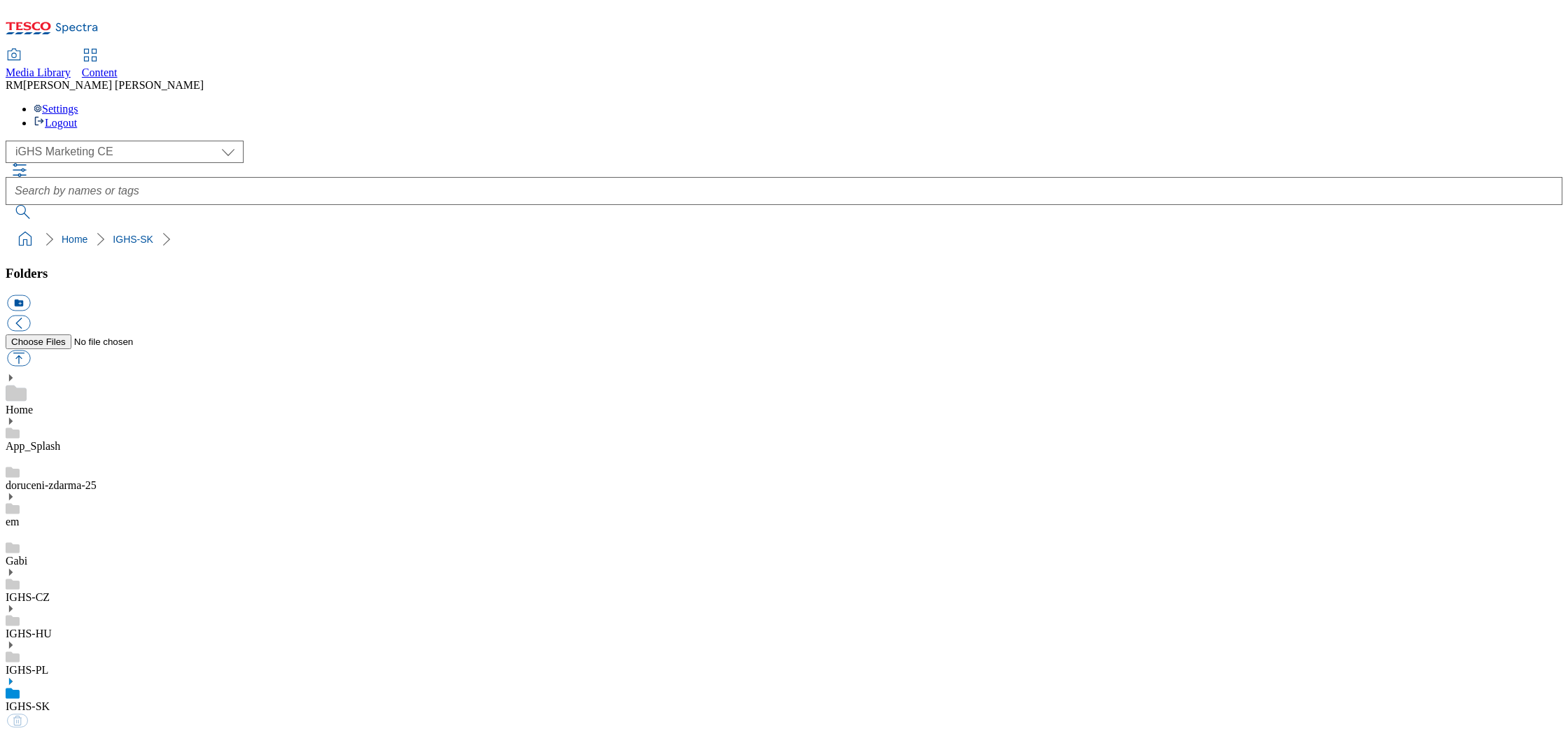
select select "flare-ighs-ce-mktg"
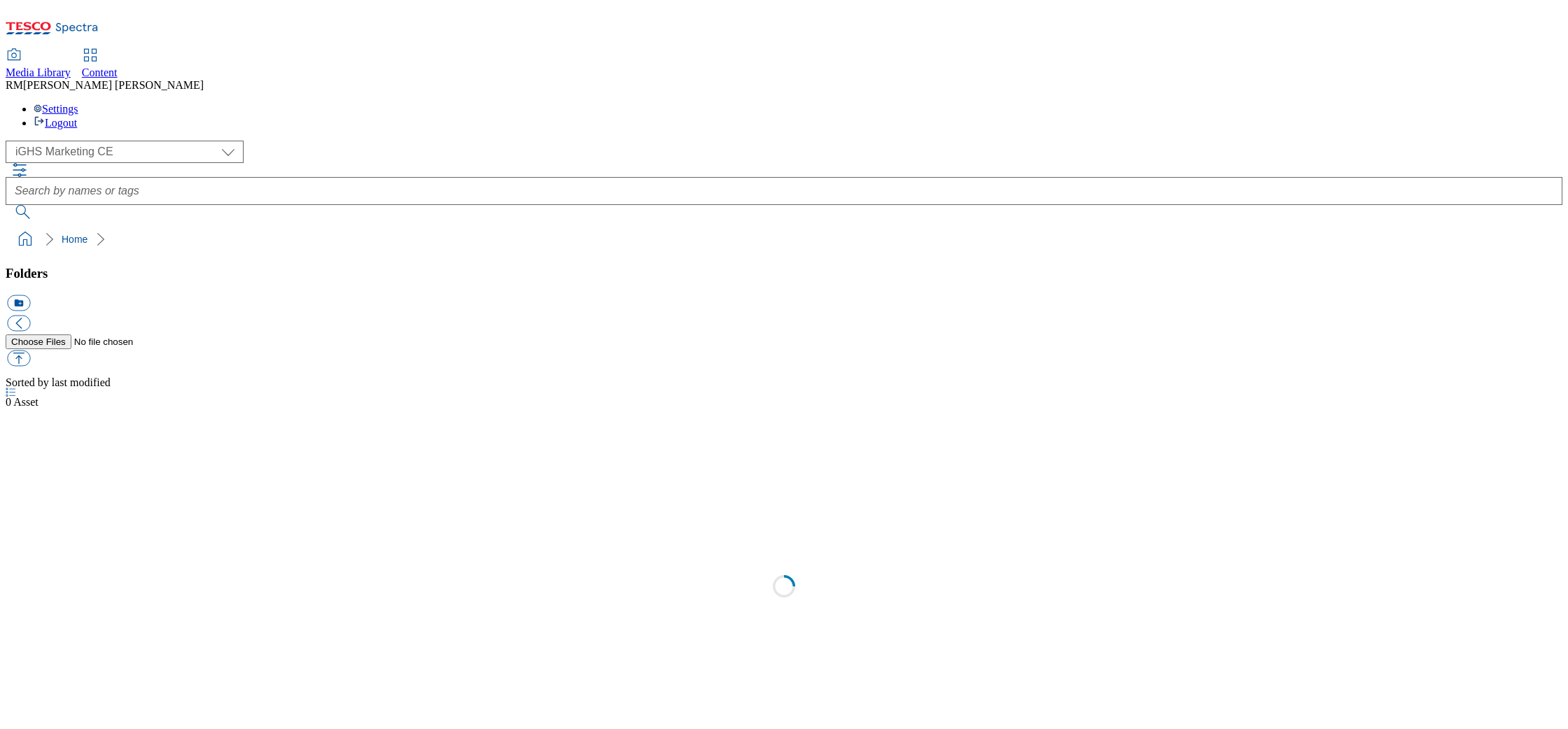
select select "flare-ighs-ce-mktg"
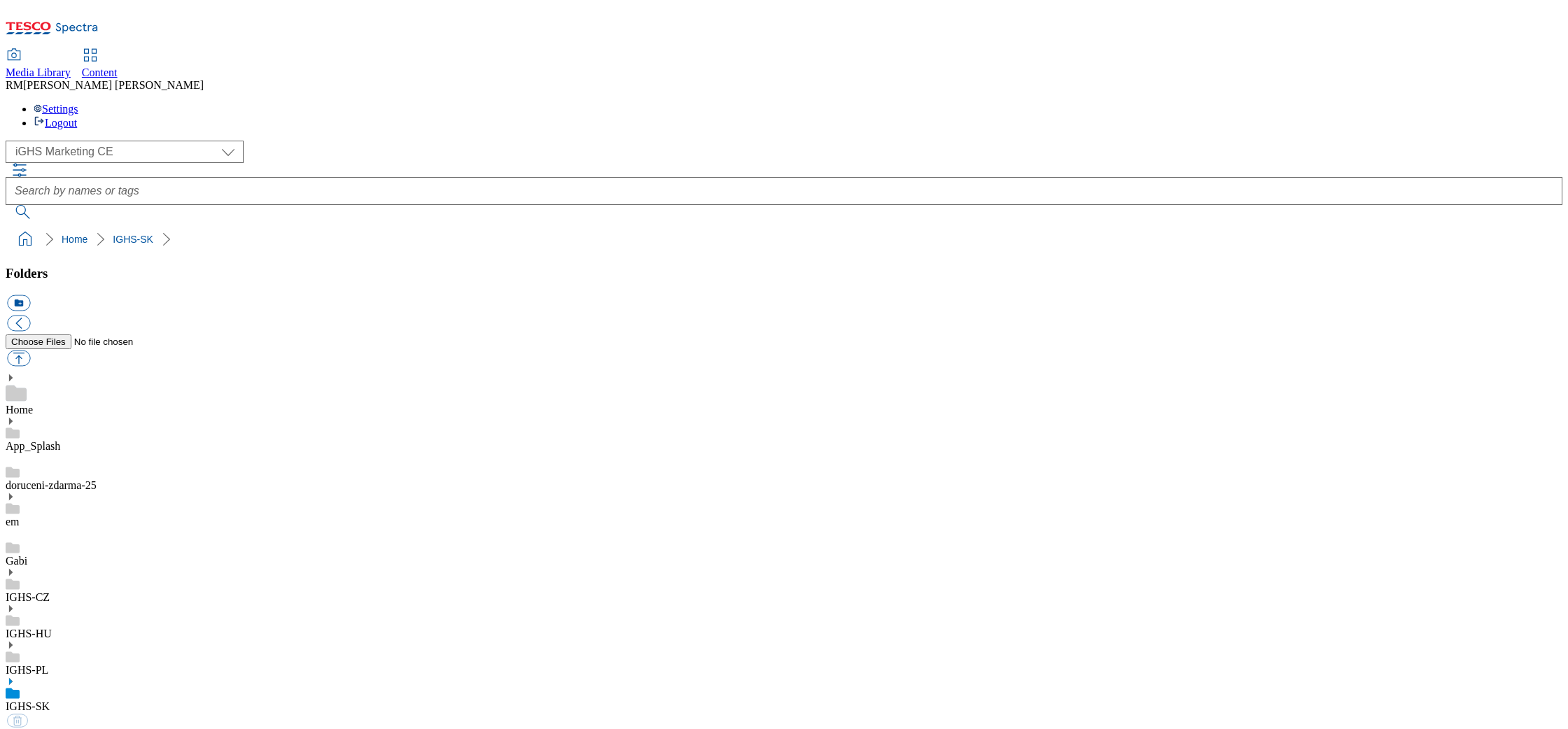
select select "flare-ighs-ce-mktg"
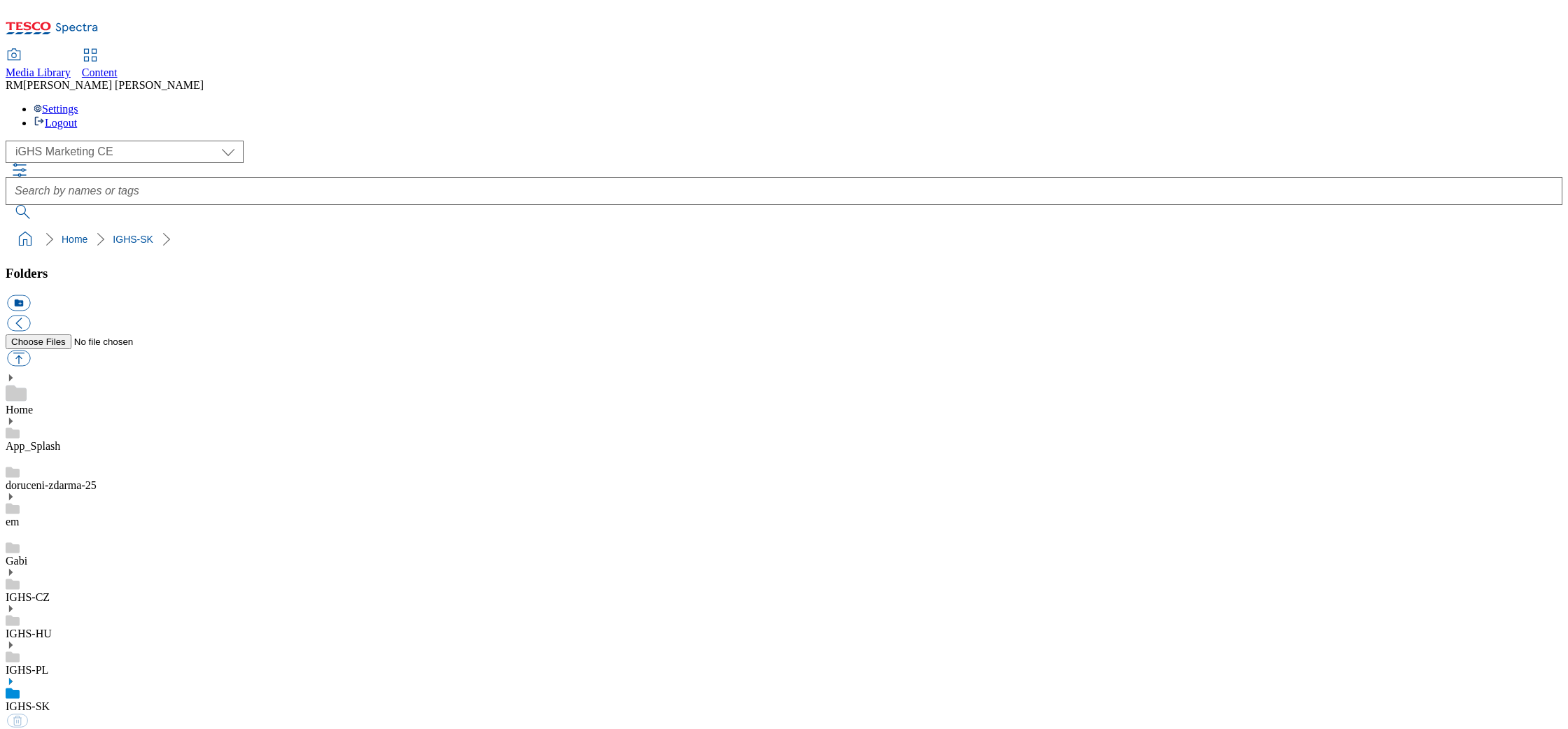
select select "flare-ighs-ce-mktg"
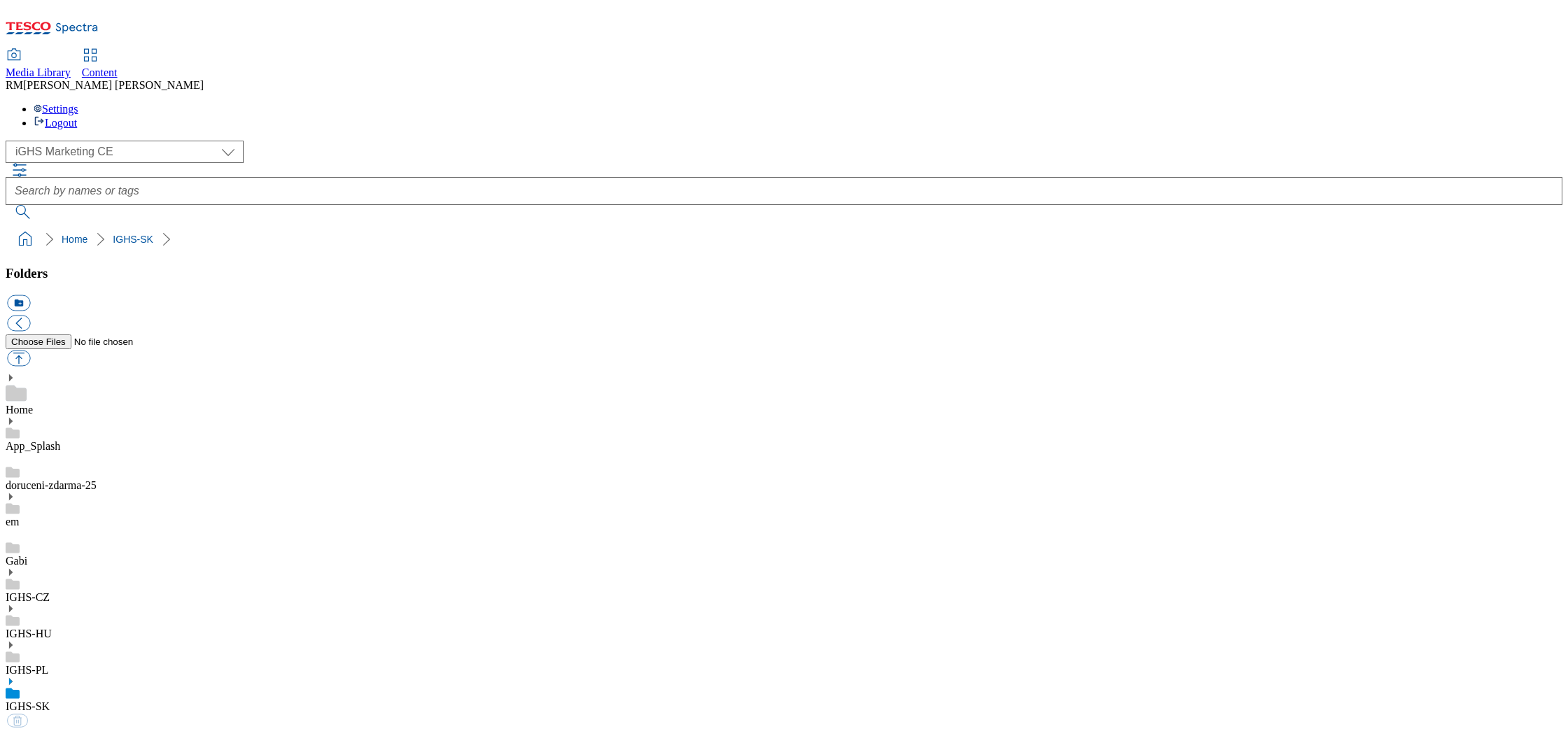
select select "flare-ighs-ce-mktg"
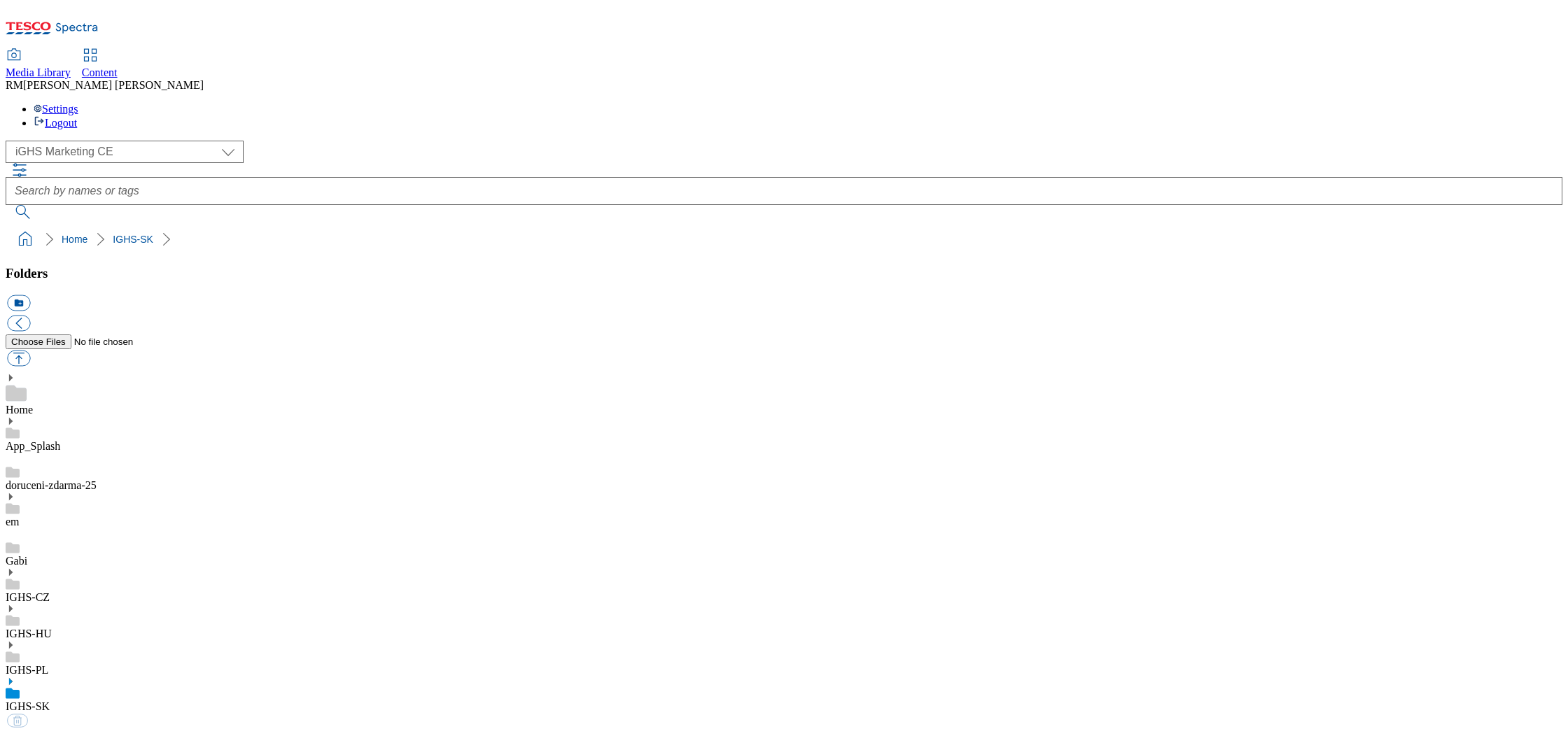
select select "flare-ighs-ce-mktg"
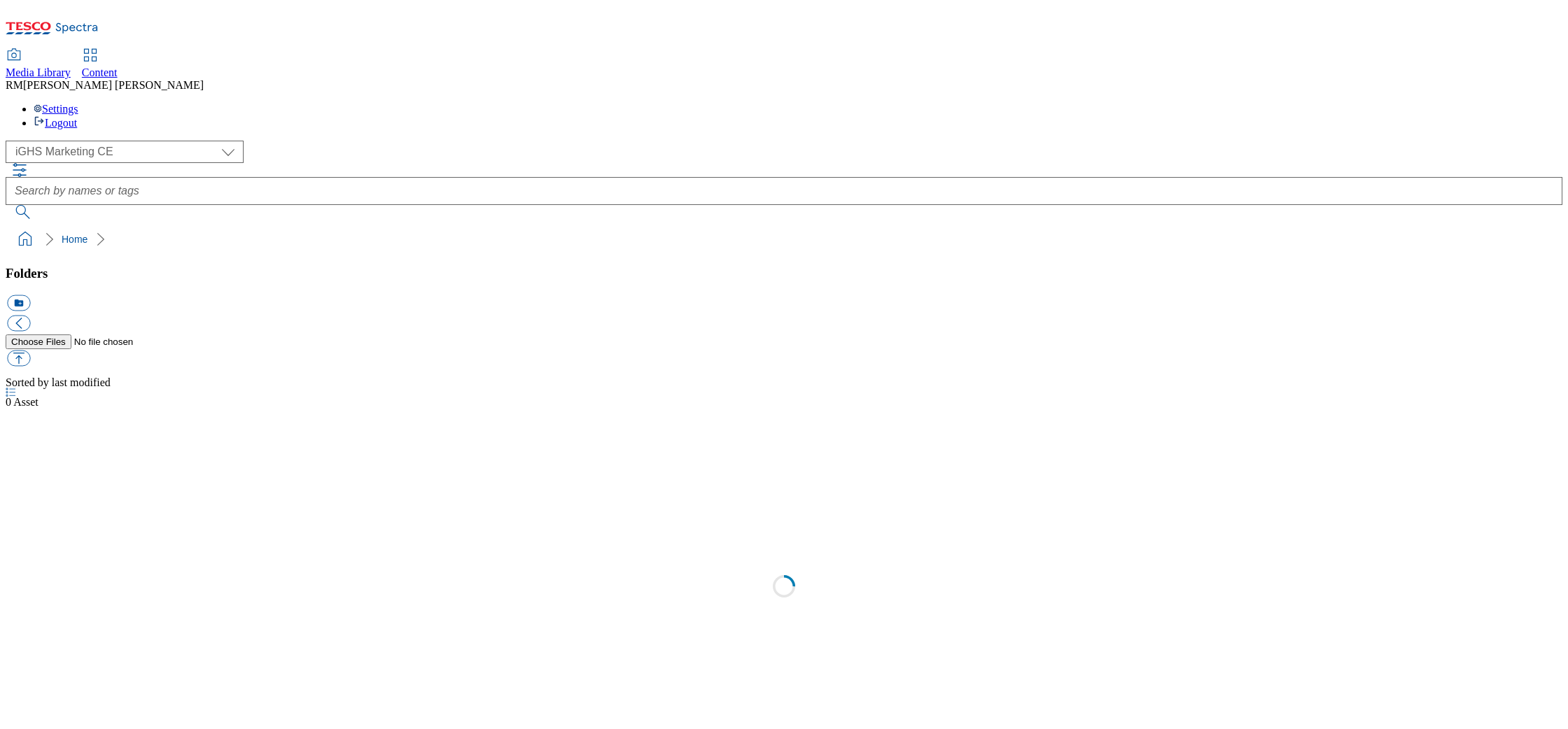
select select "flare-ighs-ce-mktg"
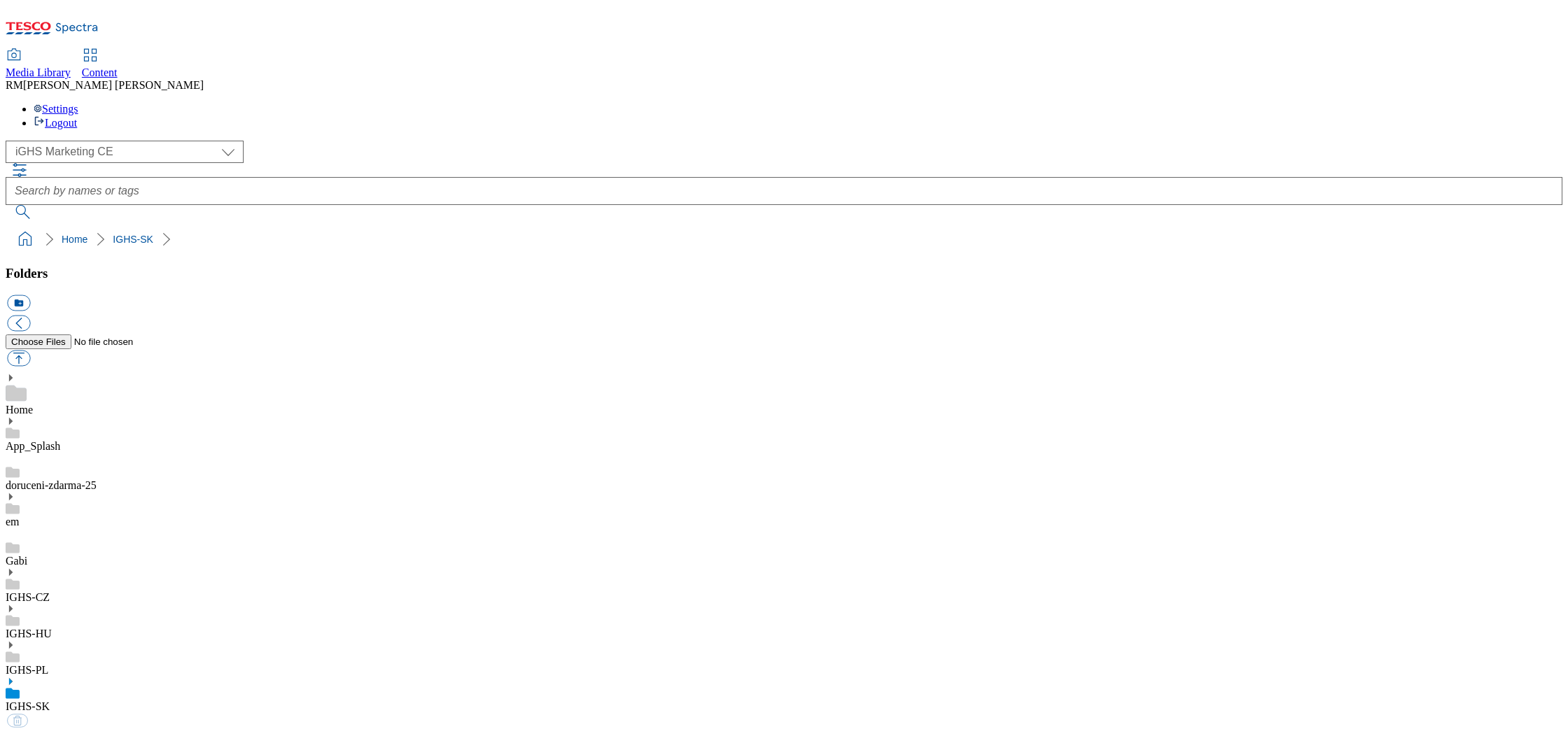
select select "flare-ighs-ce-mktg"
